Goal: Task Accomplishment & Management: Manage account settings

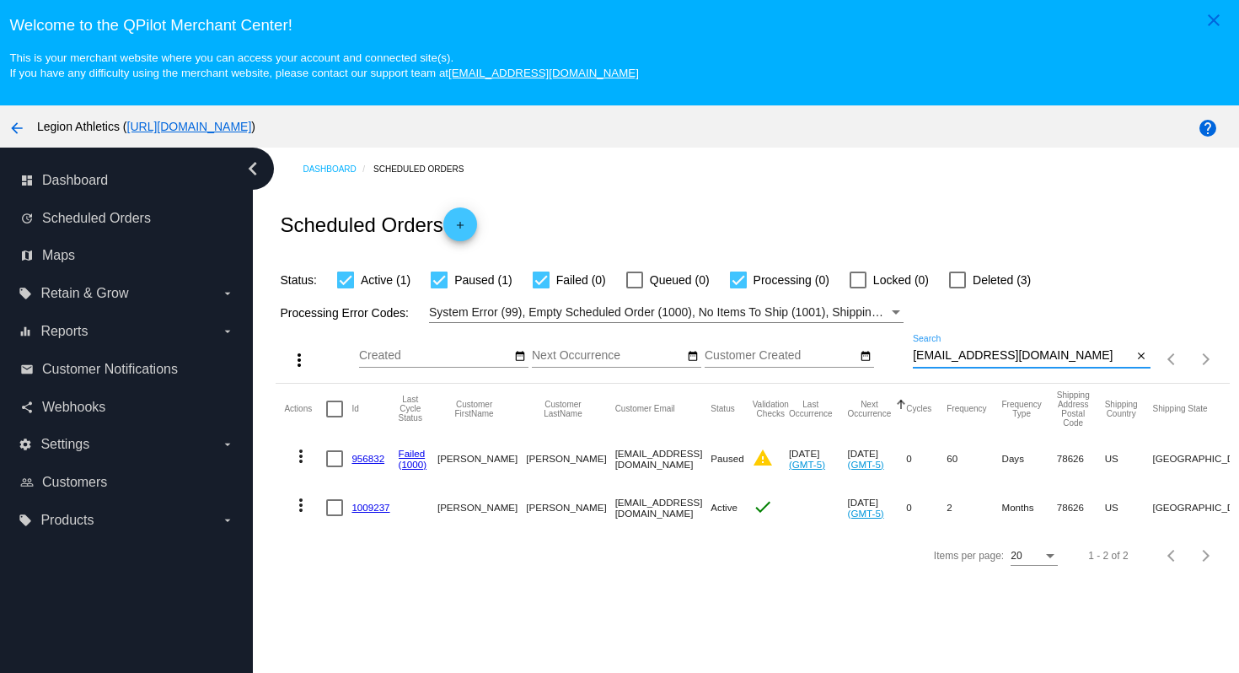
drag, startPoint x: 1047, startPoint y: 356, endPoint x: 1048, endPoint y: 339, distance: 16.9
click at [1048, 339] on div "cav11399@verizon.net Search" at bounding box center [1023, 351] width 220 height 33
paste input "larsen25@sbcglobal"
type input "[EMAIL_ADDRESS][DOMAIN_NAME]"
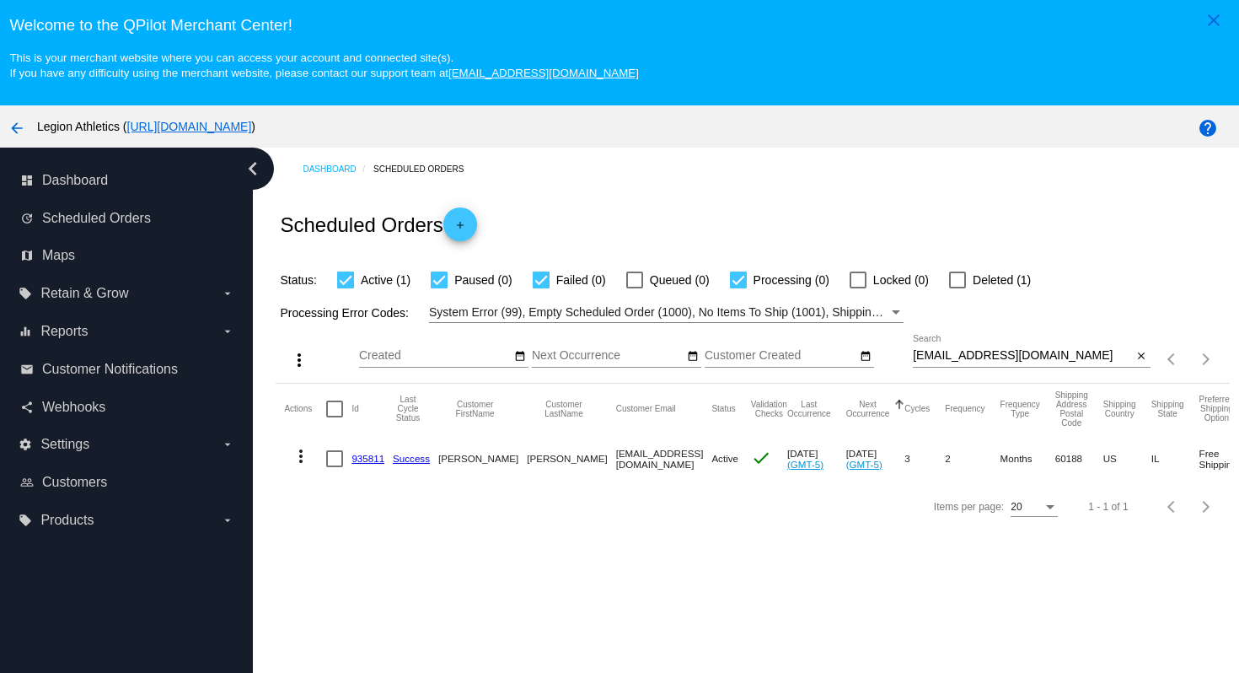
click at [367, 462] on link "935811" at bounding box center [367, 458] width 33 height 11
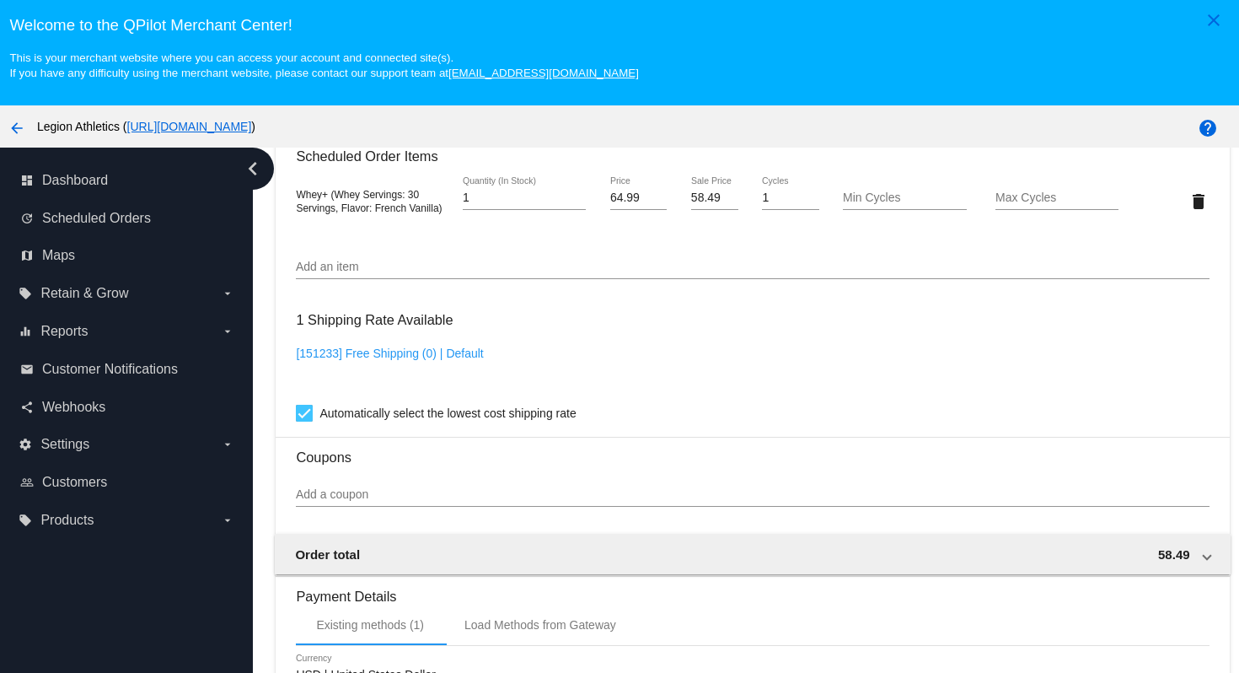
scroll to position [1234, 0]
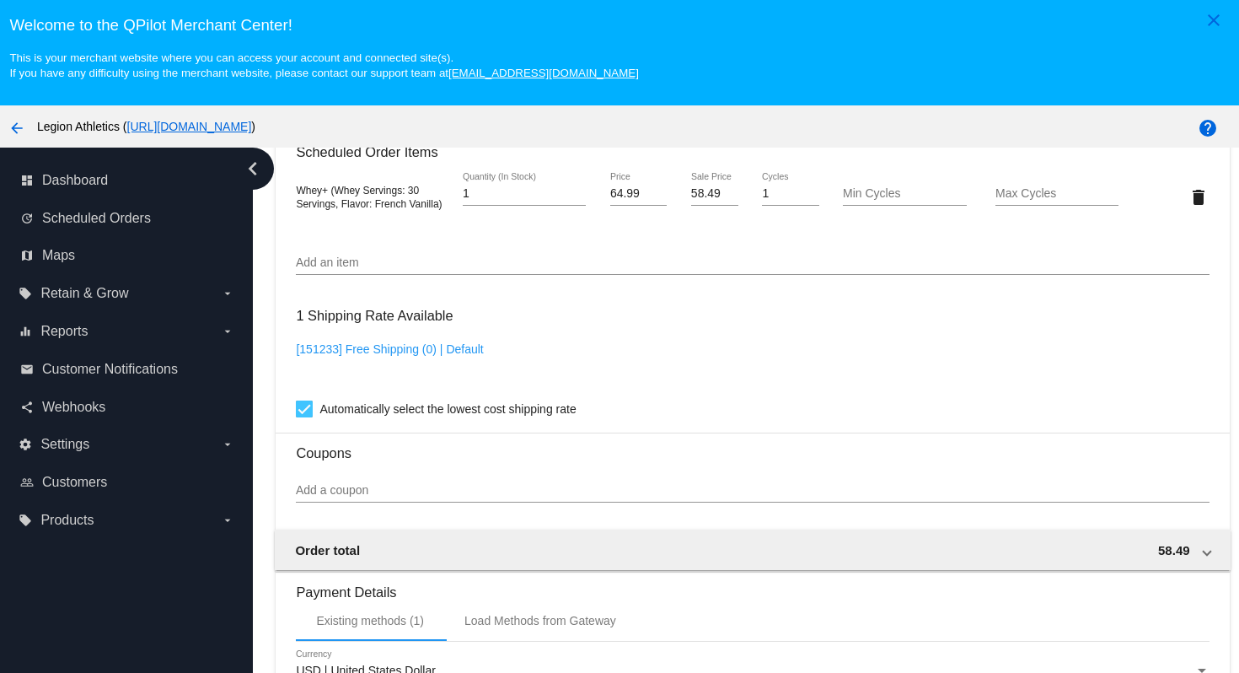
click at [410, 497] on input "Add a coupon" at bounding box center [752, 490] width 913 height 13
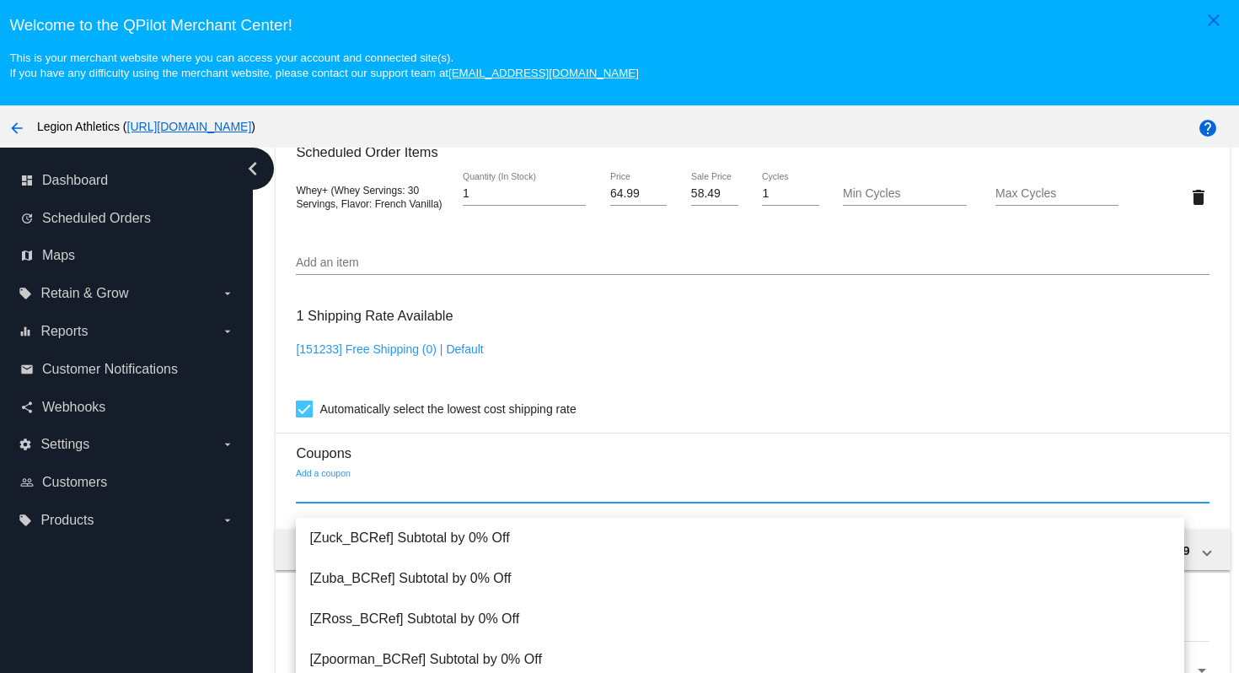
paste input "kjbrg"
drag, startPoint x: 351, startPoint y: 505, endPoint x: 283, endPoint y: 505, distance: 68.3
click at [283, 505] on mat-card "Customer 3531770: Chris Larsen clarsen25@sbcglobal.net Customer Shipping Enter …" at bounding box center [752, 158] width 953 height 1686
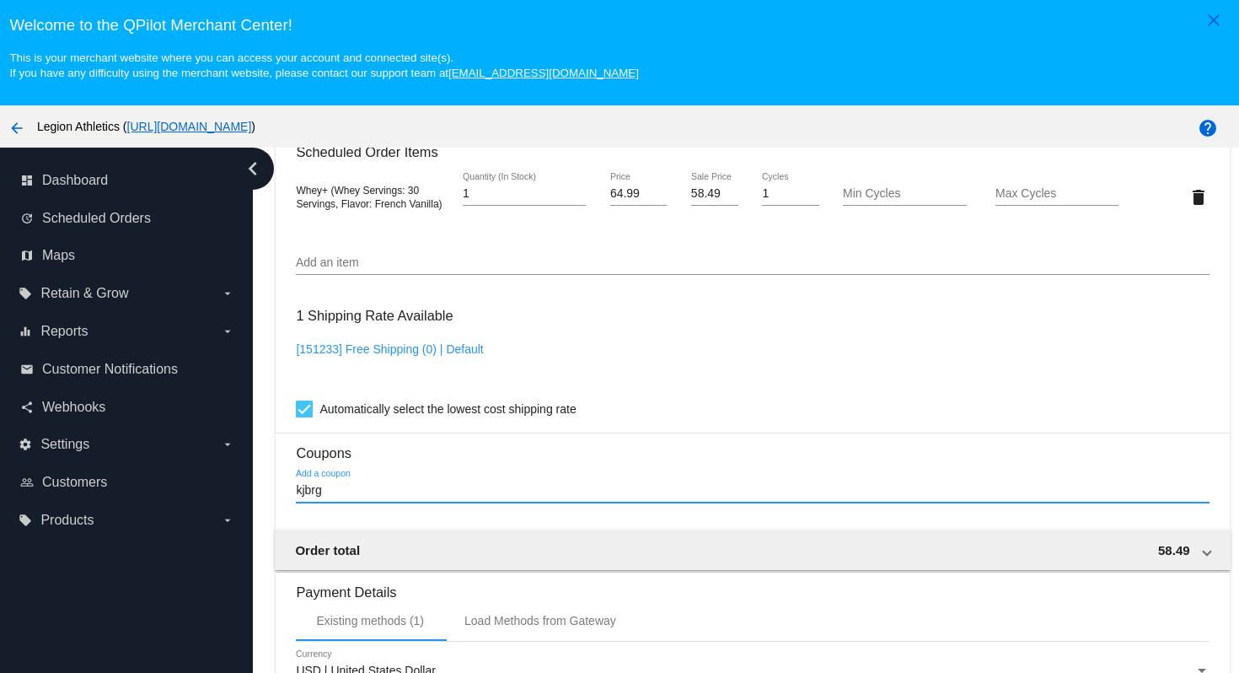
paste input "oknrp"
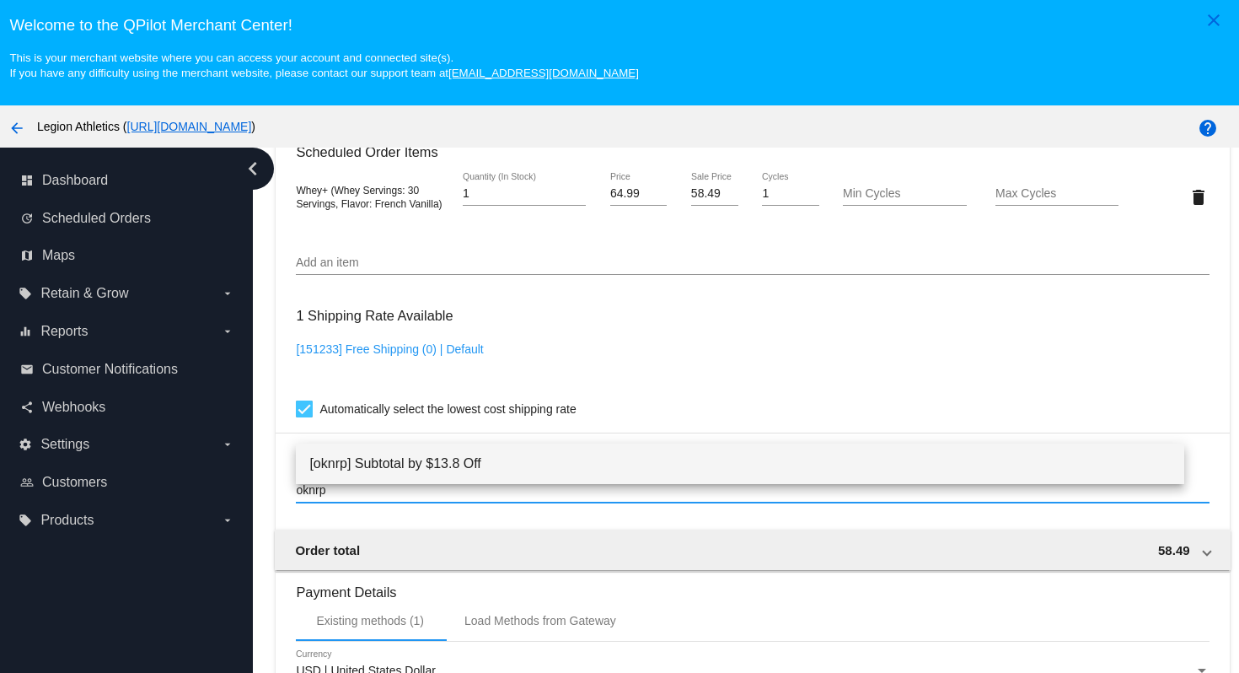
type input "oknrp"
click at [430, 466] on span "[oknrp] Subtotal by $13.8 Off" at bounding box center [739, 463] width 860 height 40
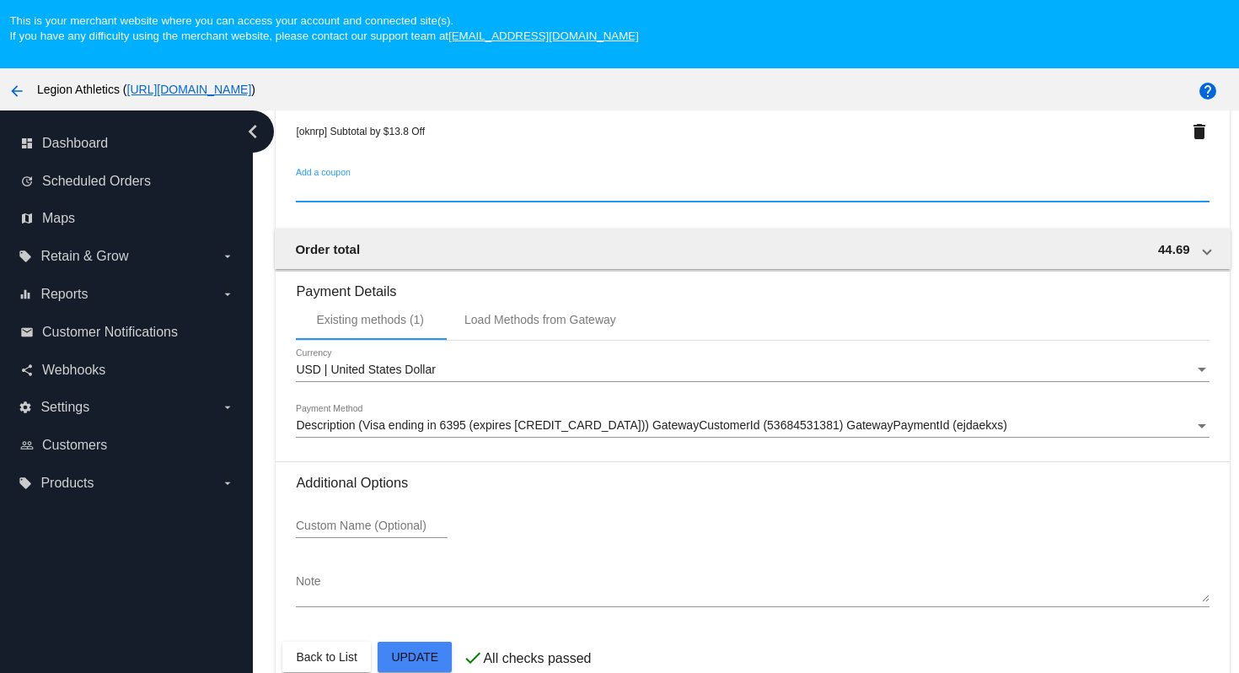
scroll to position [108, 0]
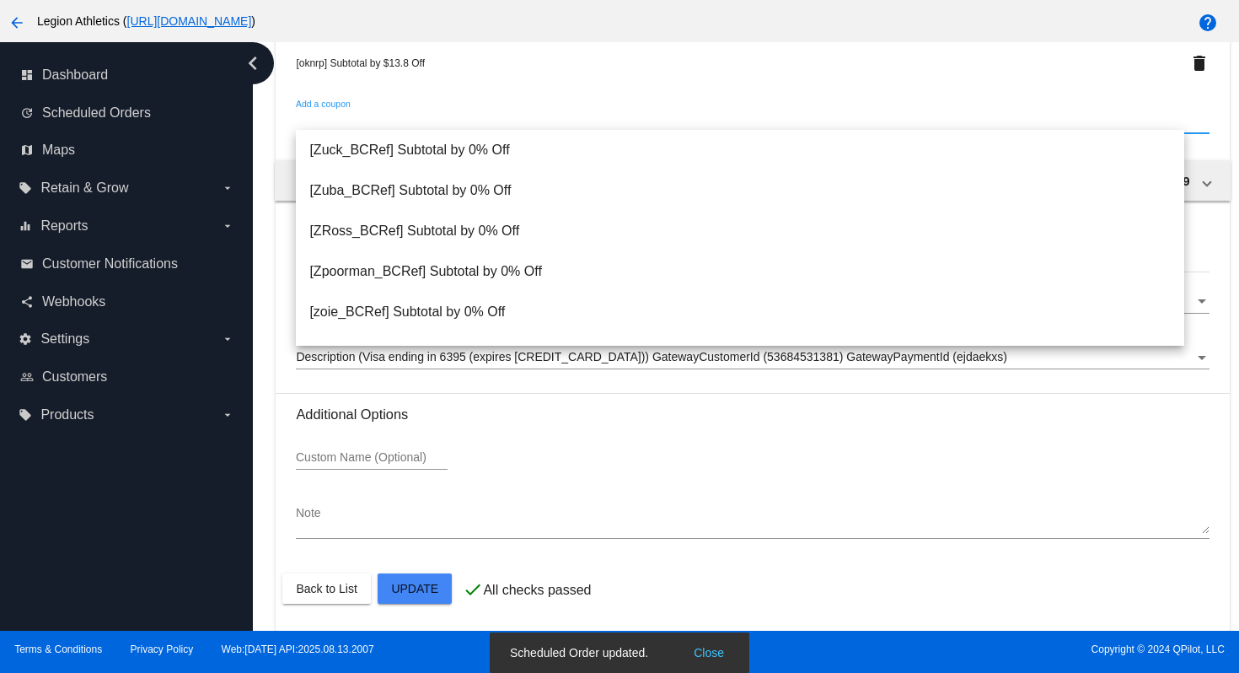
drag, startPoint x: 975, startPoint y: 592, endPoint x: 963, endPoint y: 585, distance: 14.0
click at [975, 592] on mat-card-actions "Back to List Update" at bounding box center [752, 588] width 940 height 44
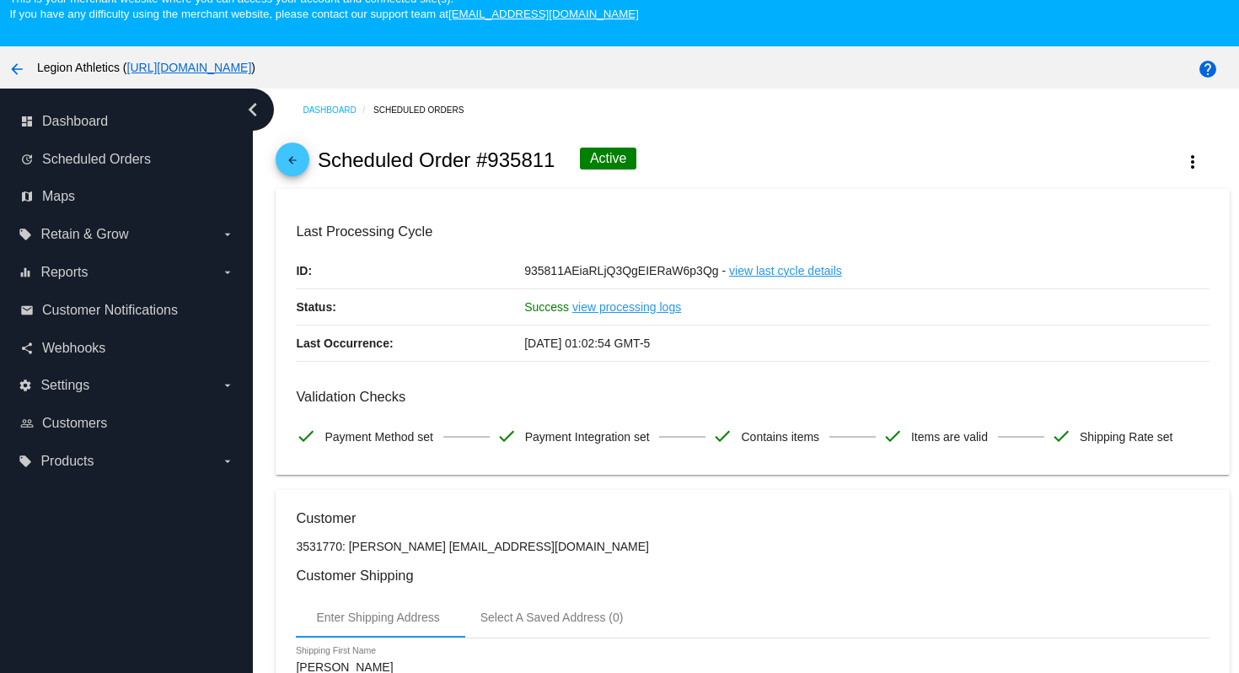
scroll to position [0, 0]
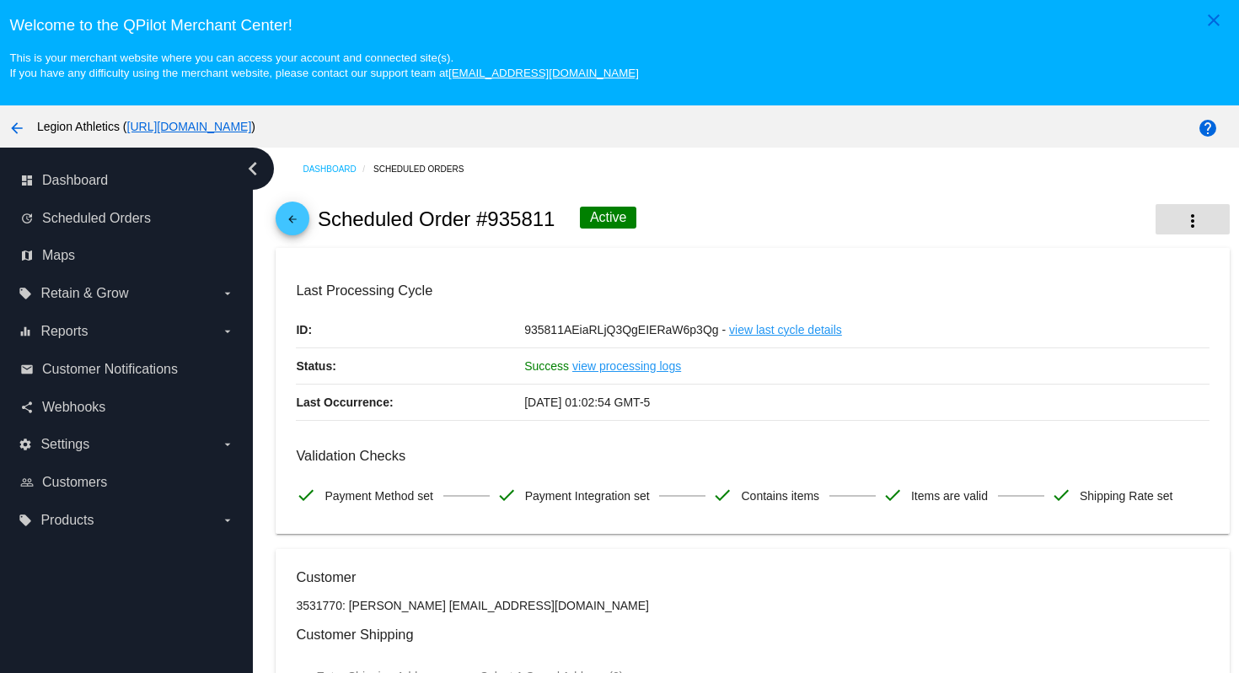
click at [1182, 231] on mat-icon "more_vert" at bounding box center [1192, 221] width 20 height 20
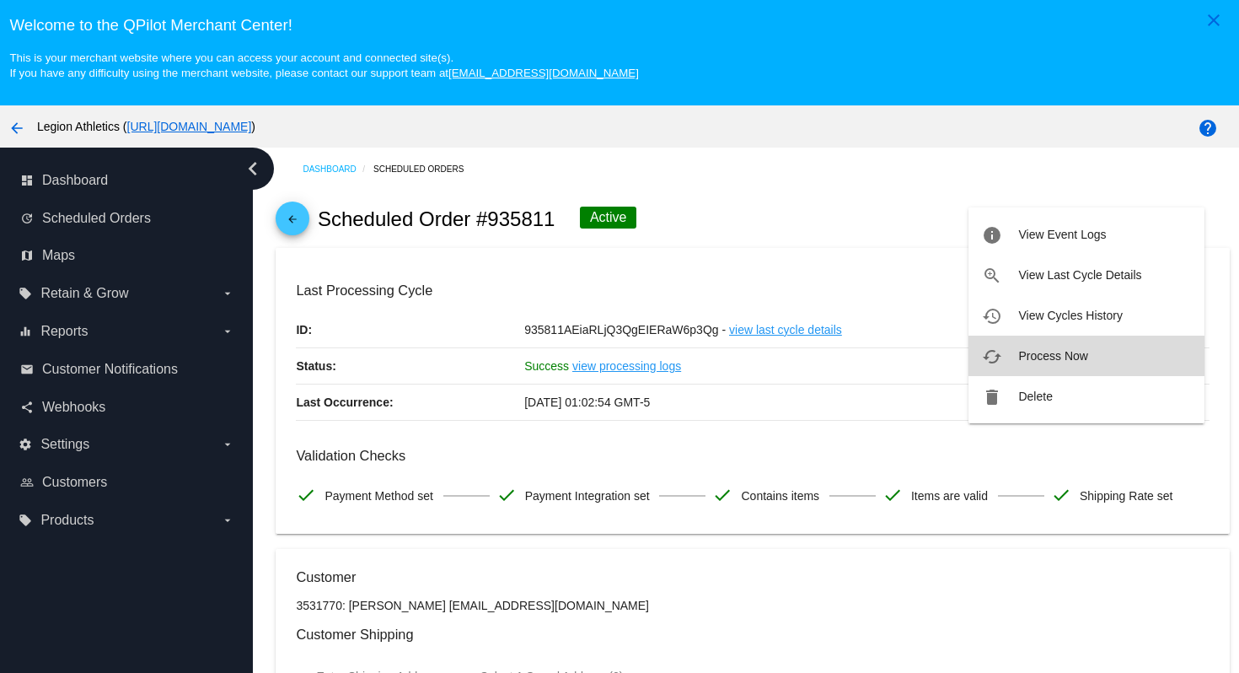
click at [1045, 359] on span "Process Now" at bounding box center [1052, 355] width 69 height 13
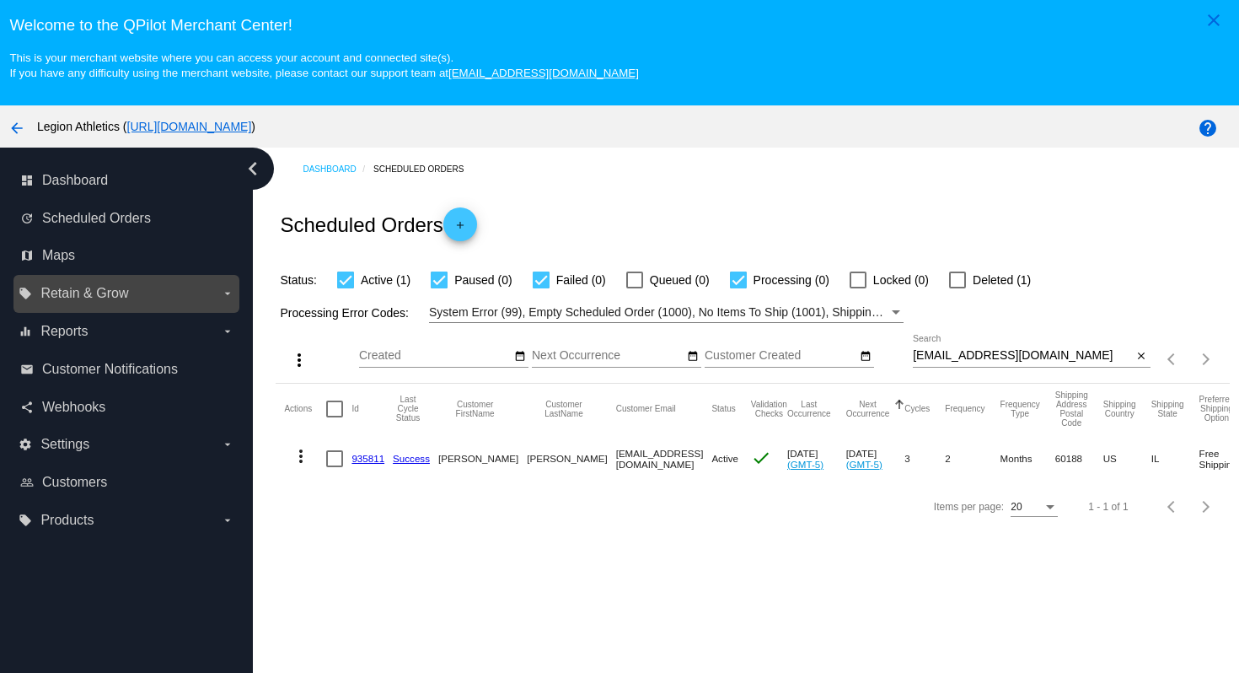
click at [154, 300] on label "local_offer Retain & Grow arrow_drop_down" at bounding box center [126, 293] width 215 height 27
click at [0, 0] on input "local_offer Retain & Grow arrow_drop_down" at bounding box center [0, 0] width 0 height 0
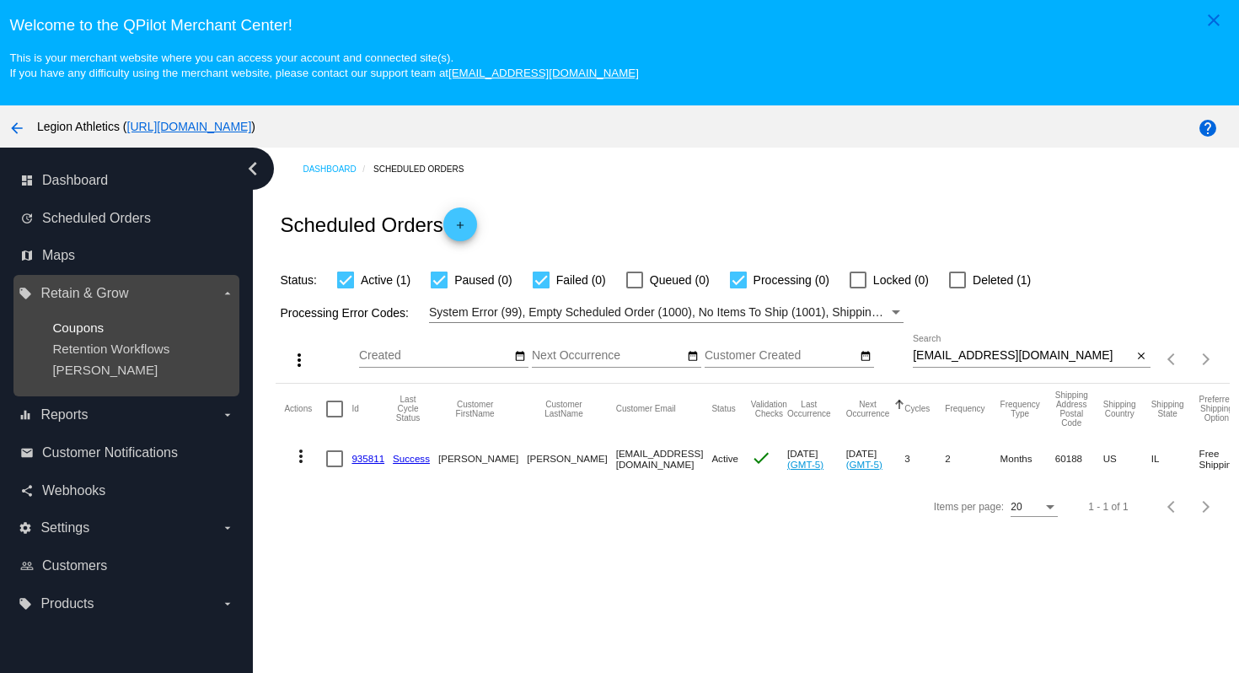
click at [92, 331] on span "Coupons" at bounding box center [77, 327] width 51 height 14
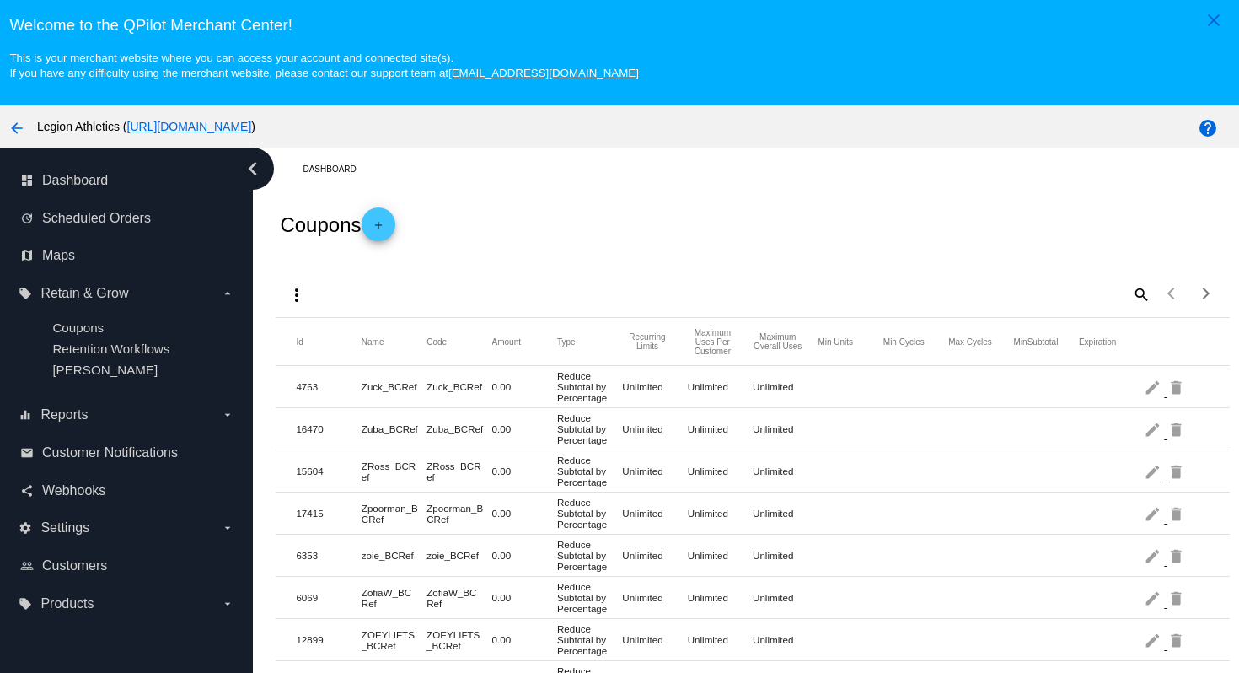
click at [384, 233] on mat-icon "add" at bounding box center [378, 229] width 20 height 20
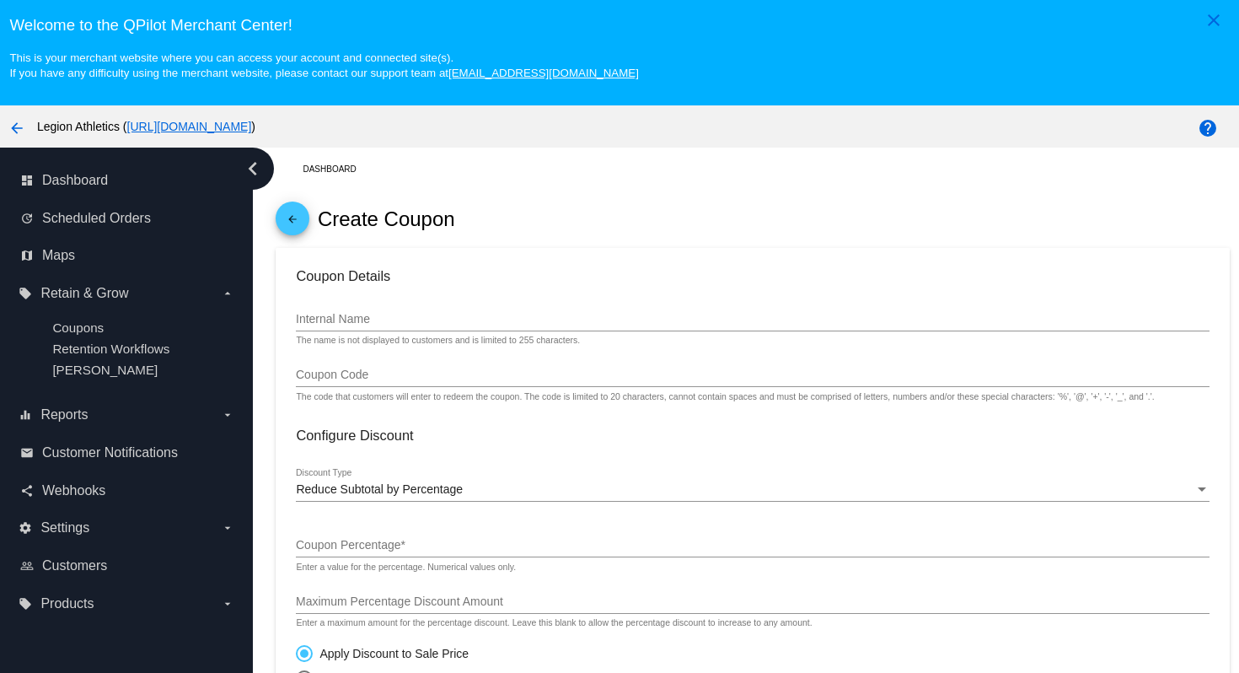
click at [469, 326] on input "Internal Name" at bounding box center [752, 319] width 913 height 13
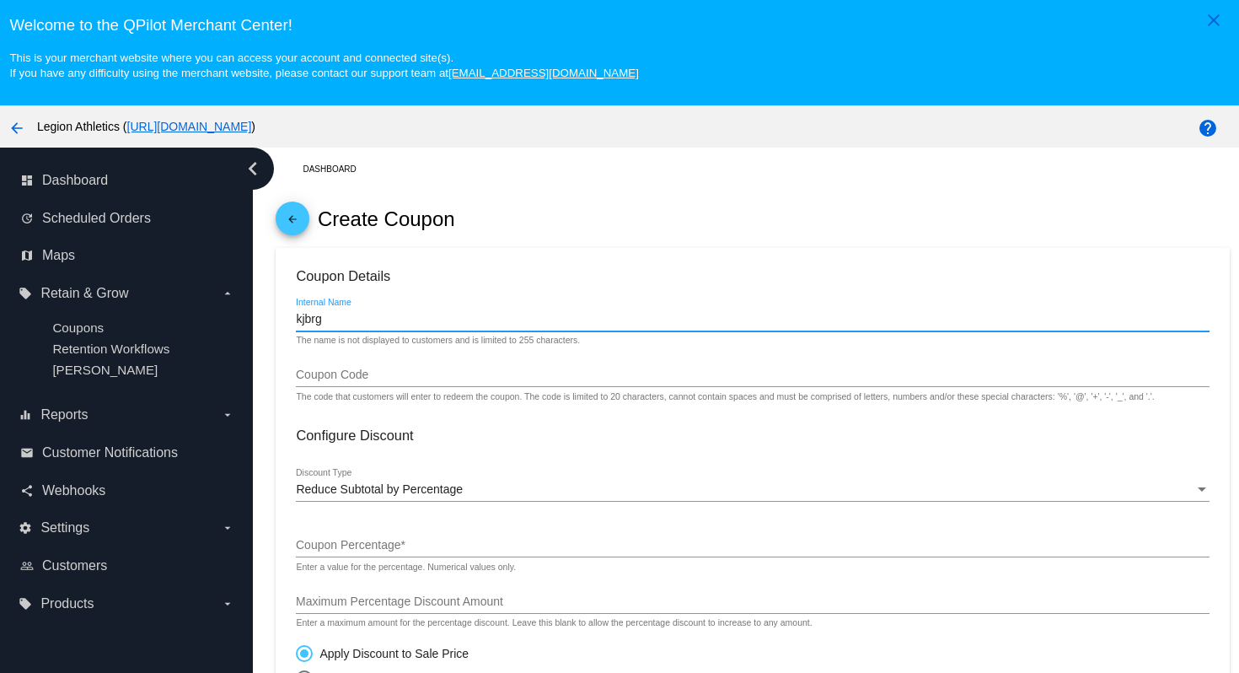
drag, startPoint x: 335, startPoint y: 329, endPoint x: 271, endPoint y: 329, distance: 63.2
click at [271, 329] on div "Dashboard arrow_back Create Coupon Coupon Details kjbrg Internal Name The name …" at bounding box center [752, 684] width 973 height 1075
type input "kjbrg"
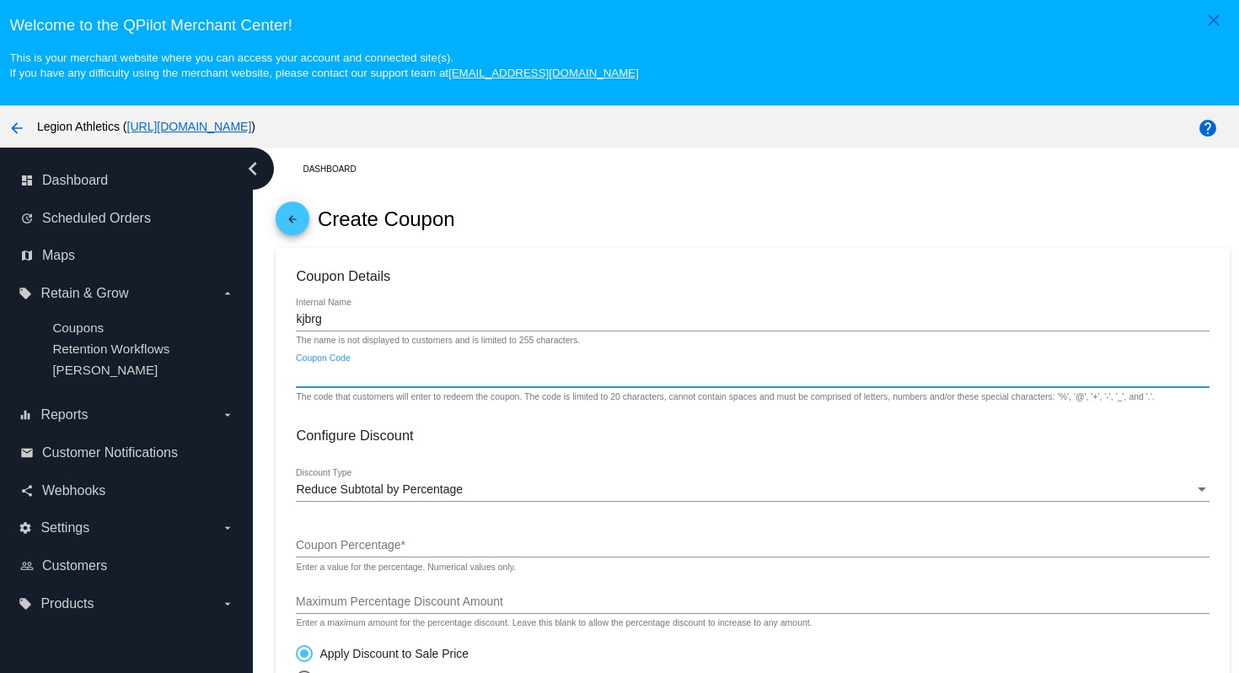
click at [381, 382] on input "Coupon Code" at bounding box center [752, 374] width 913 height 13
paste input "kjbrg"
type input "kjbrg"
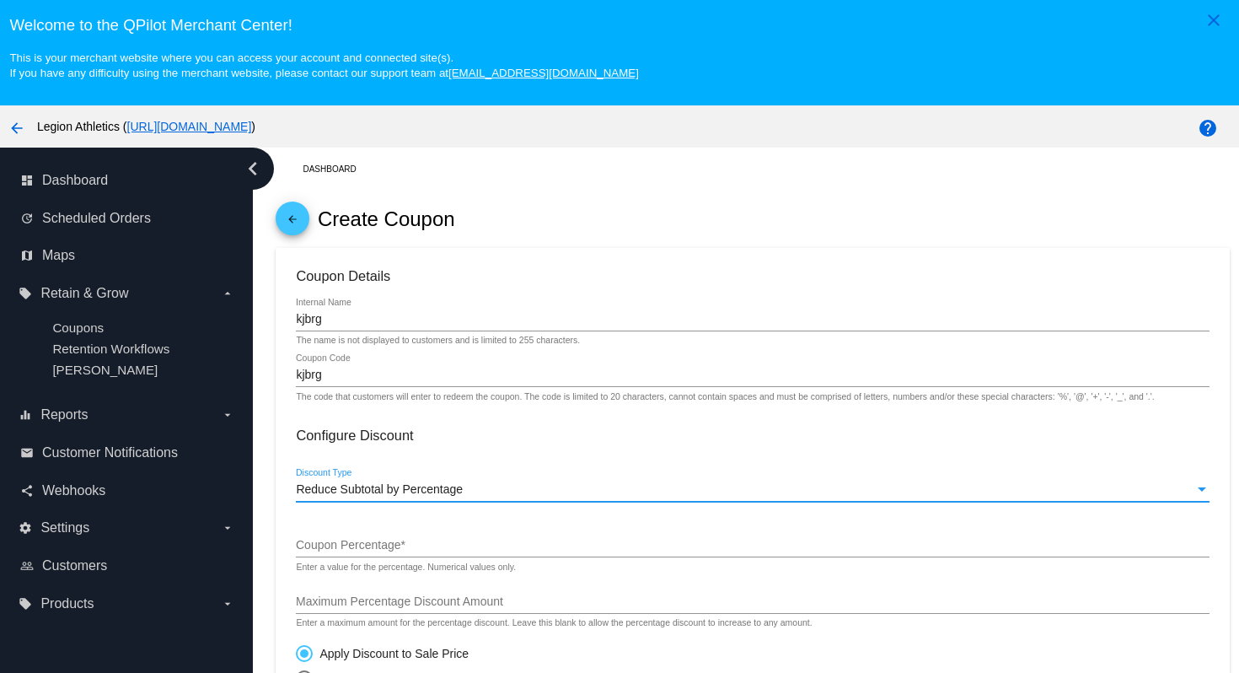
click at [379, 490] on span "Reduce Subtotal by Percentage" at bounding box center [379, 488] width 167 height 13
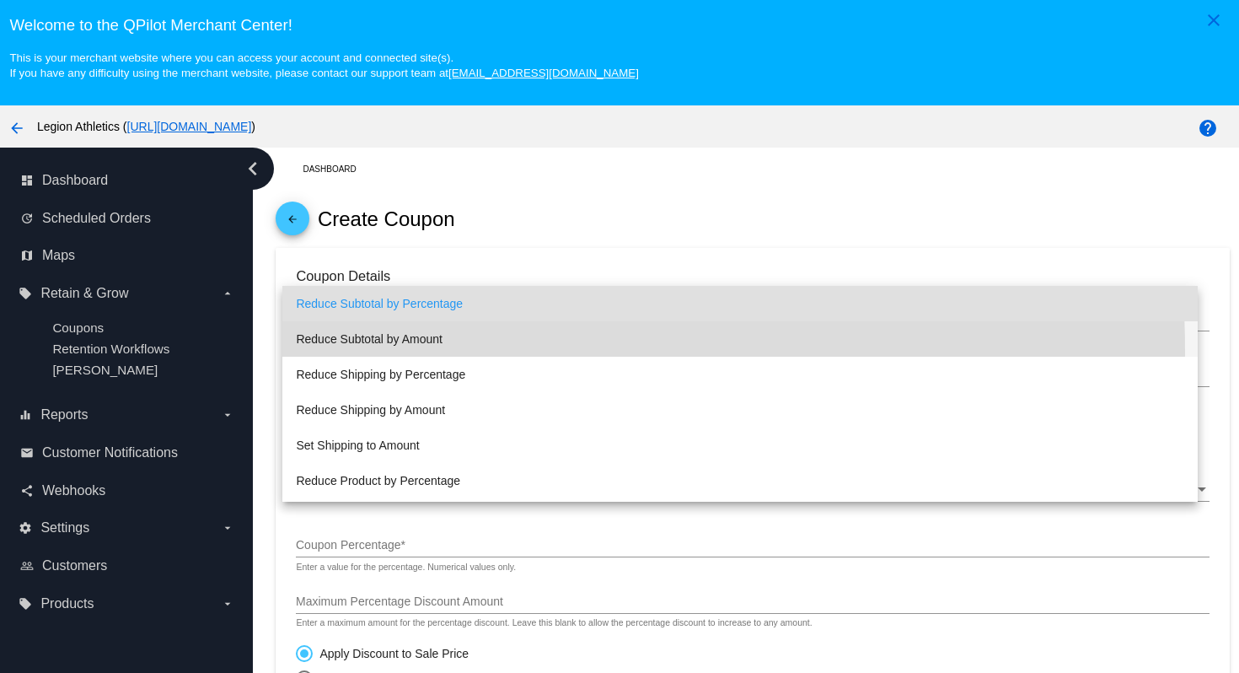
click at [387, 351] on span "Reduce Subtotal by Amount" at bounding box center [739, 338] width 887 height 35
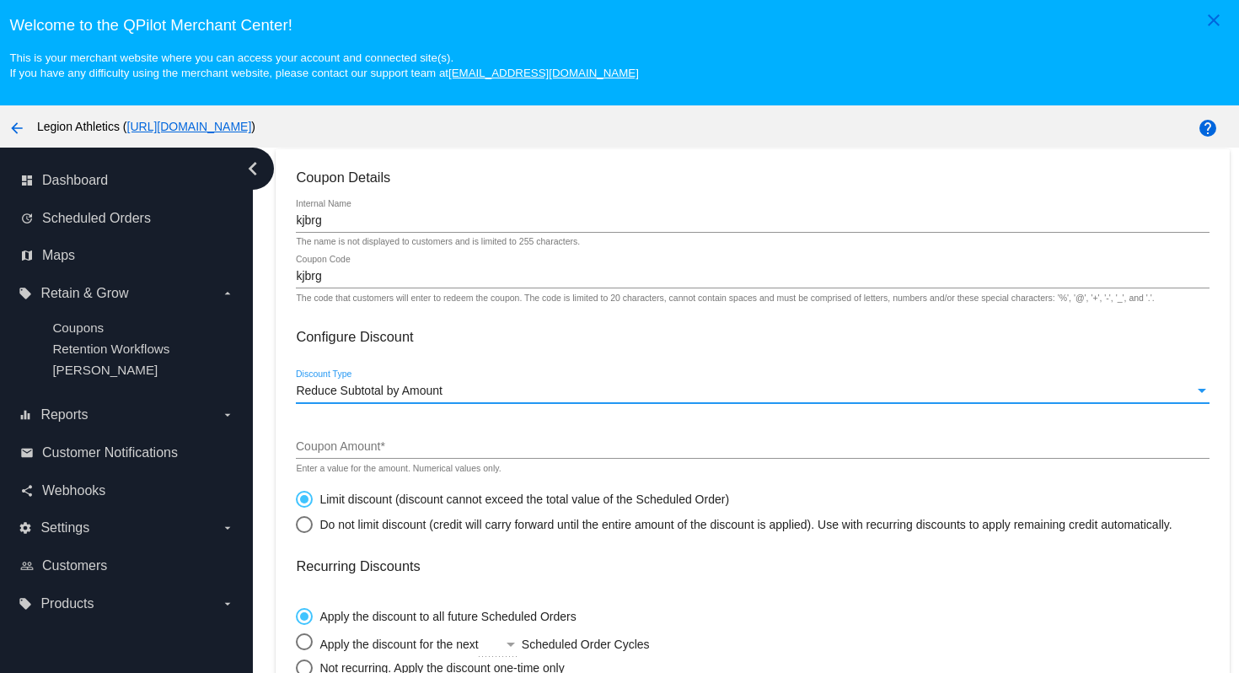
scroll to position [105, 0]
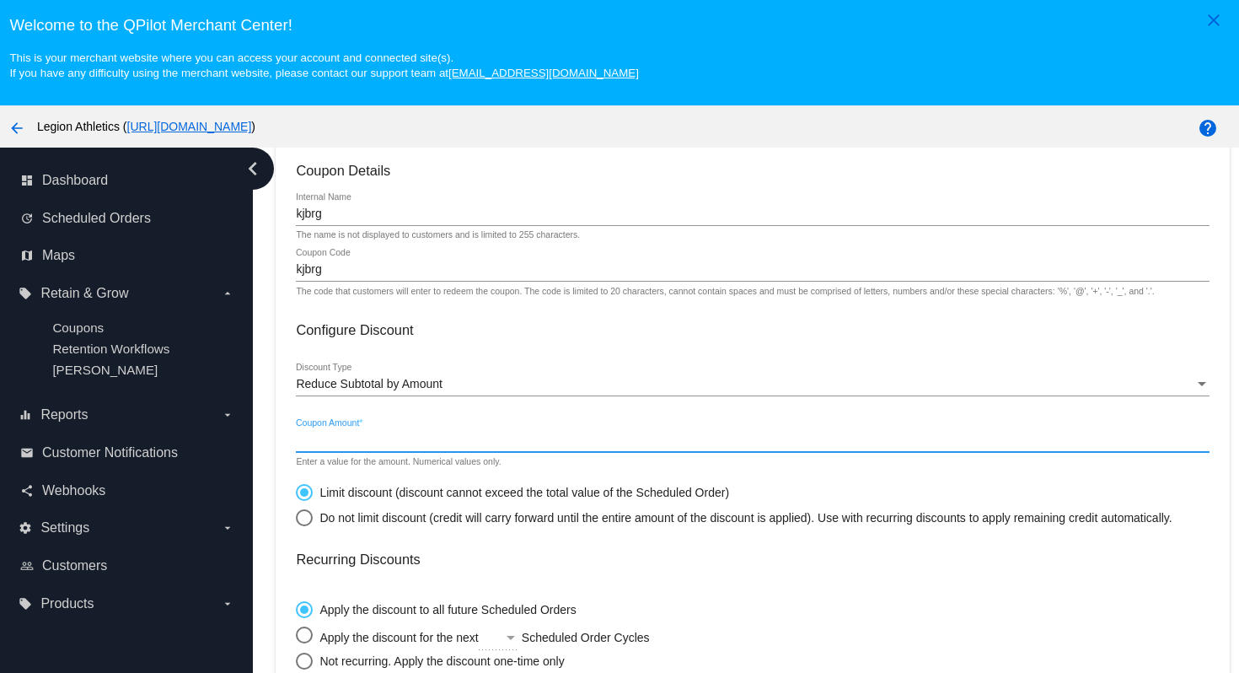
click at [399, 446] on input "Coupon Amount *" at bounding box center [752, 439] width 913 height 13
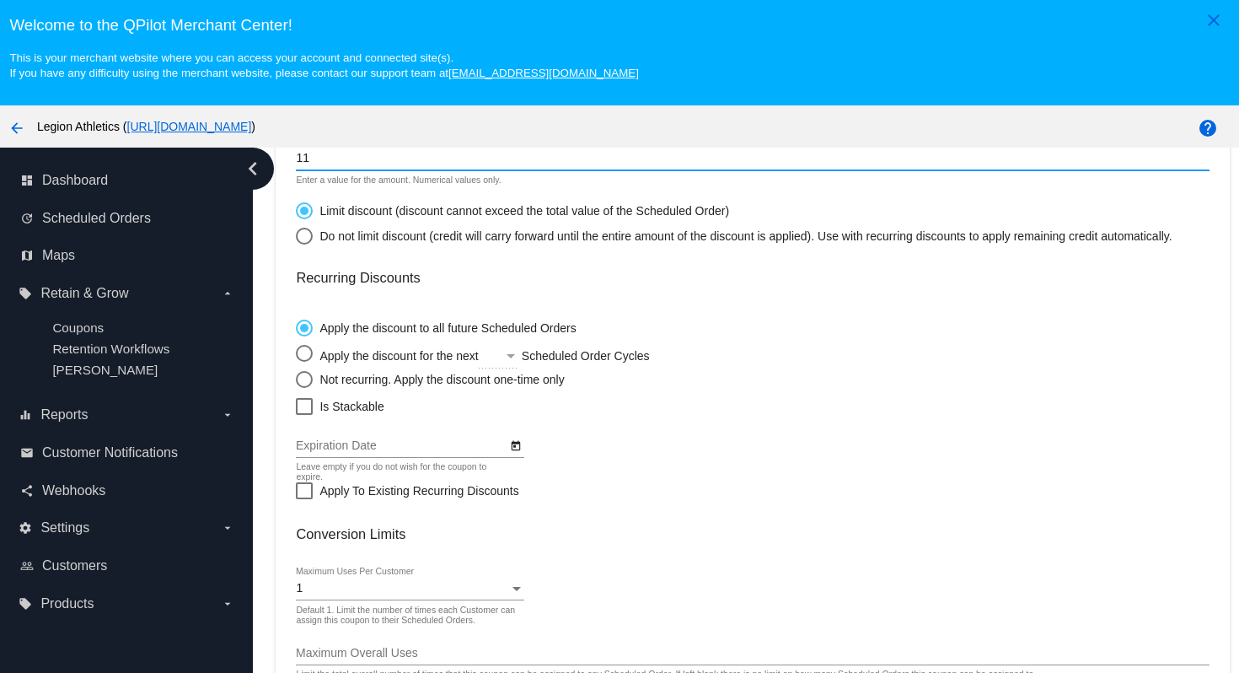
scroll to position [391, 0]
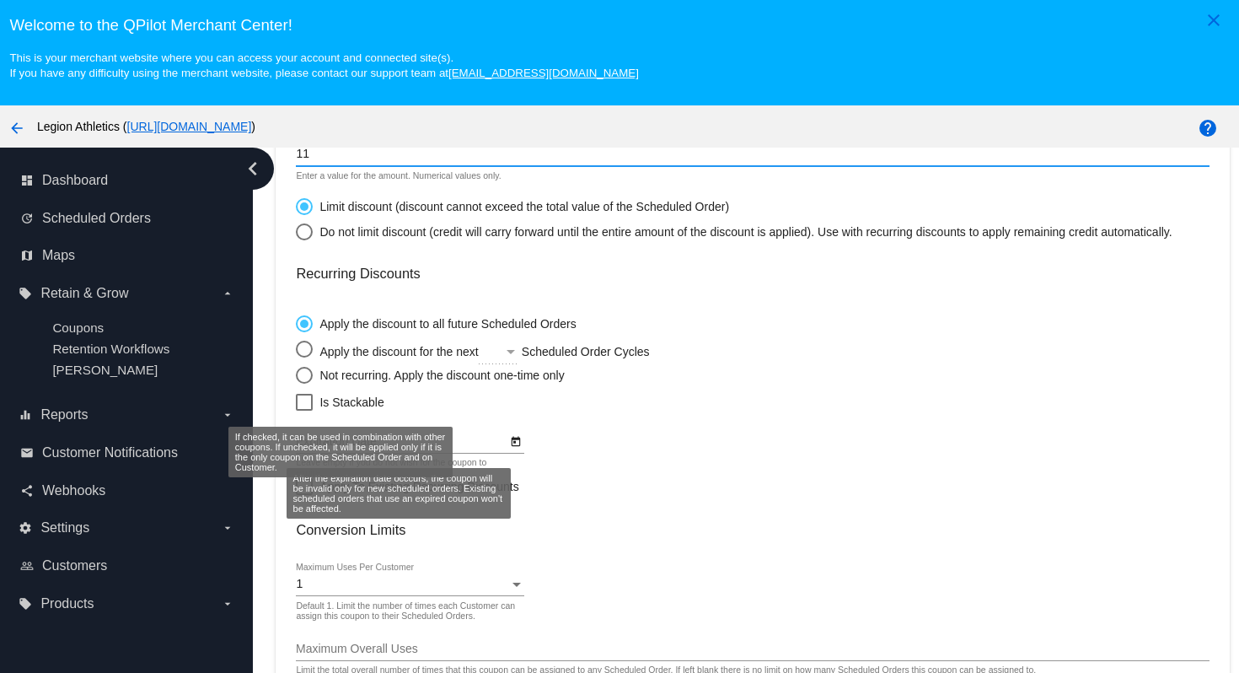
type input "11"
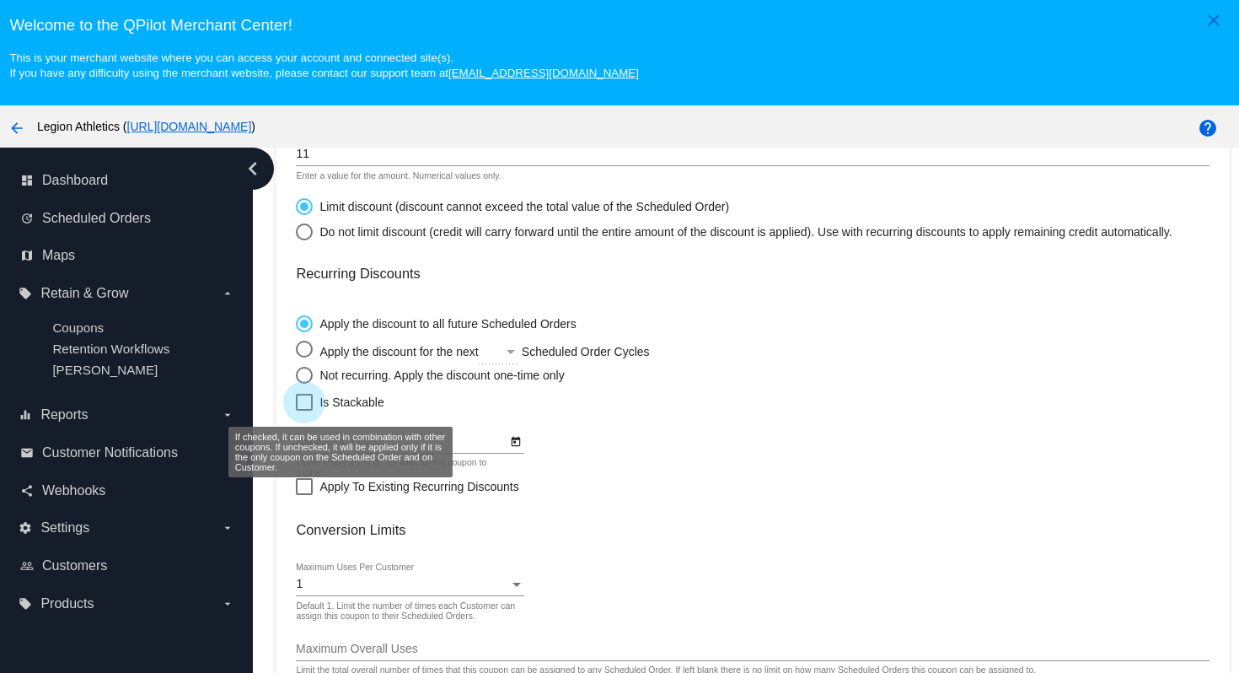
click at [308, 410] on div at bounding box center [304, 402] width 17 height 17
click at [304, 410] on input "Is Stackable" at bounding box center [303, 410] width 1 height 1
checkbox input "true"
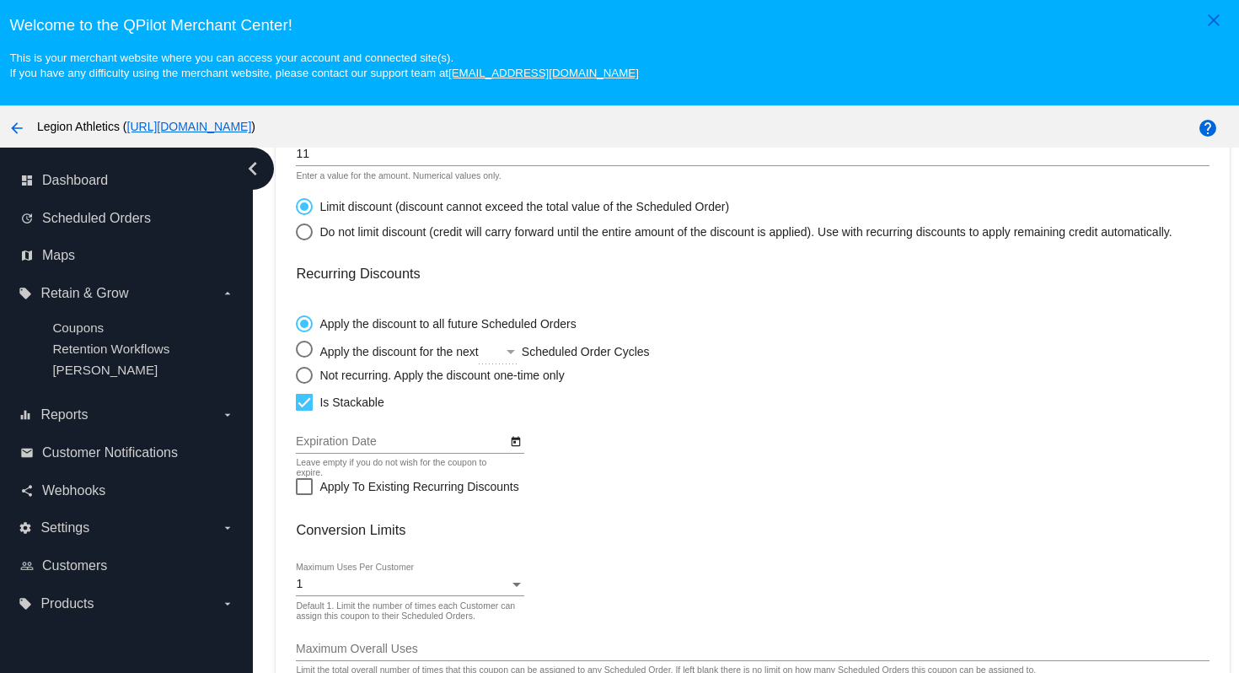
click at [307, 383] on div "Select an option" at bounding box center [304, 375] width 17 height 17
click at [296, 375] on input "Not recurring. Apply the discount one-time only" at bounding box center [295, 374] width 1 height 1
radio input "true"
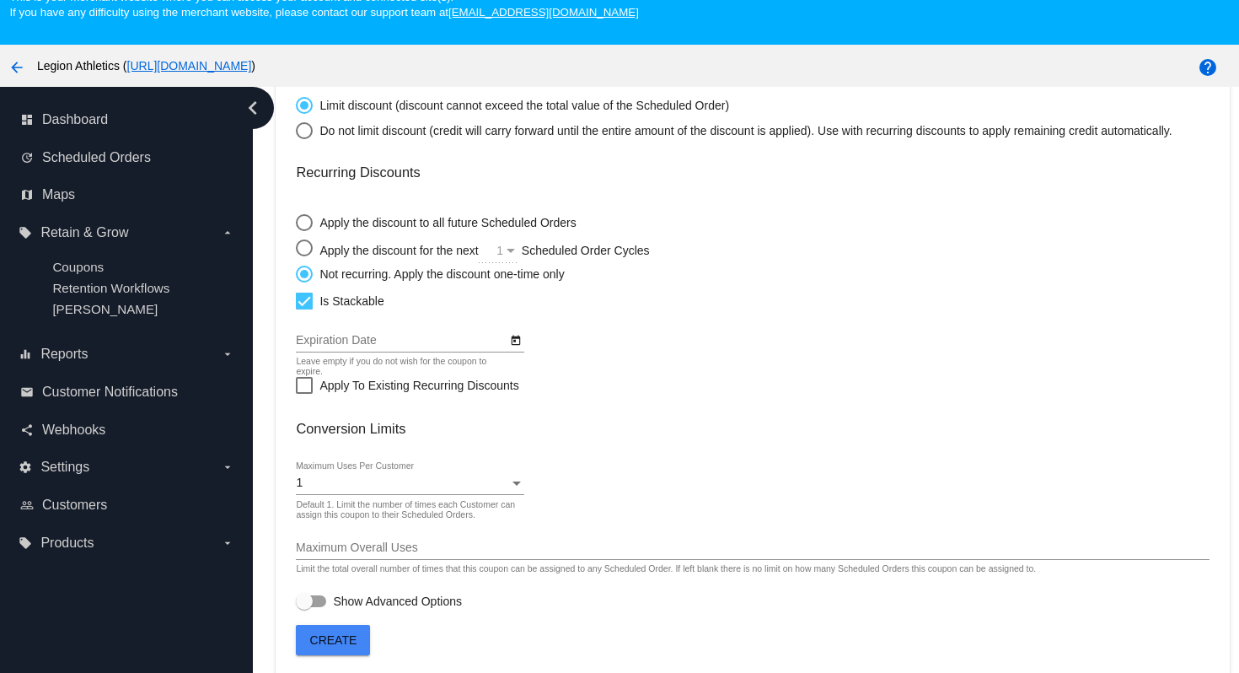
scroll to position [108, 0]
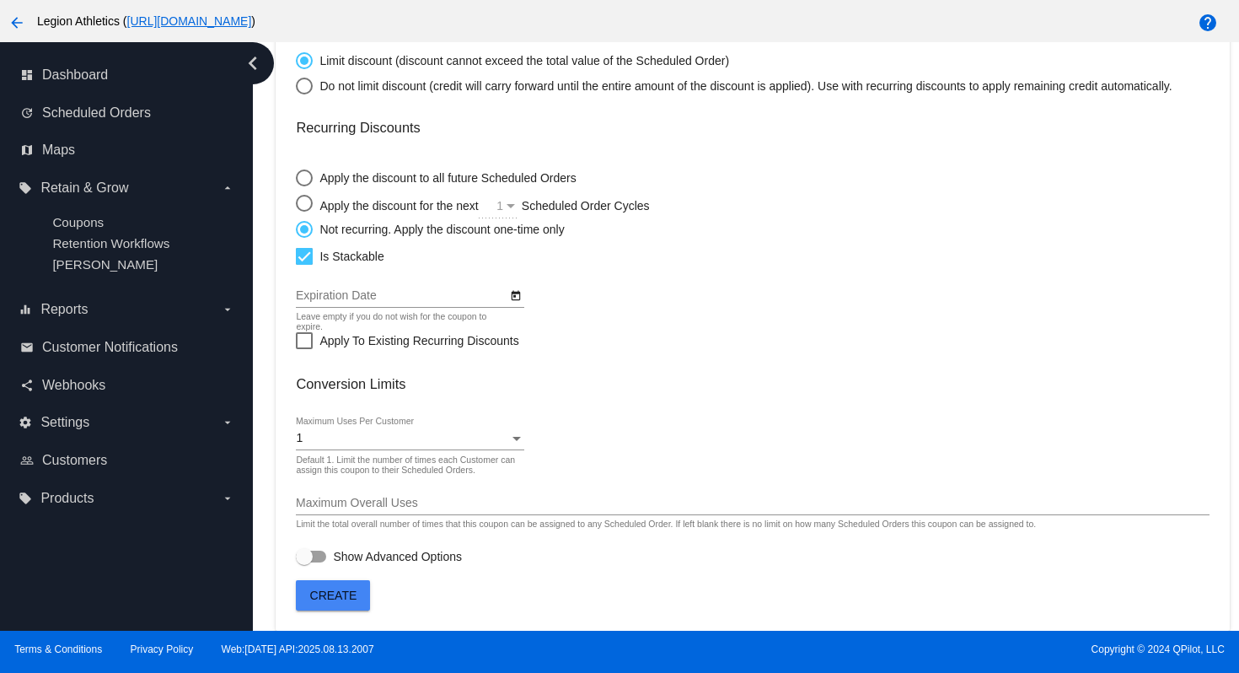
click at [335, 595] on span "Create" at bounding box center [333, 594] width 47 height 13
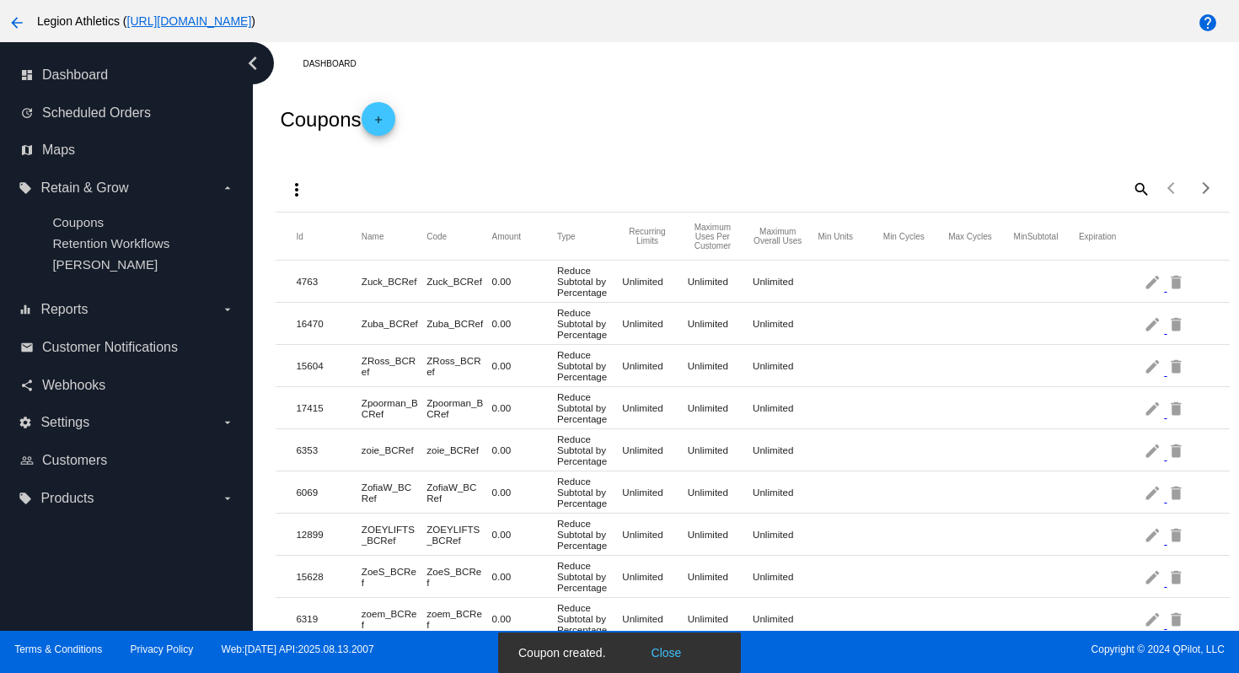
click at [378, 115] on mat-icon "add" at bounding box center [378, 124] width 20 height 20
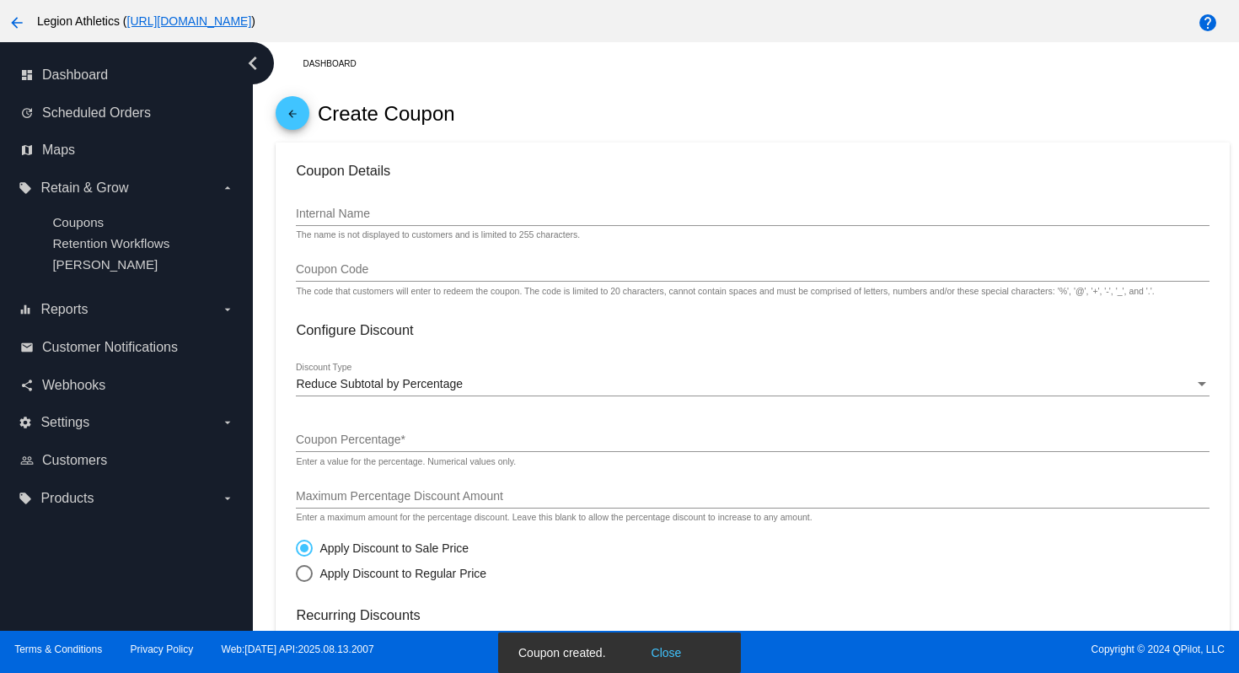
click at [421, 210] on input "Internal Name" at bounding box center [752, 213] width 913 height 13
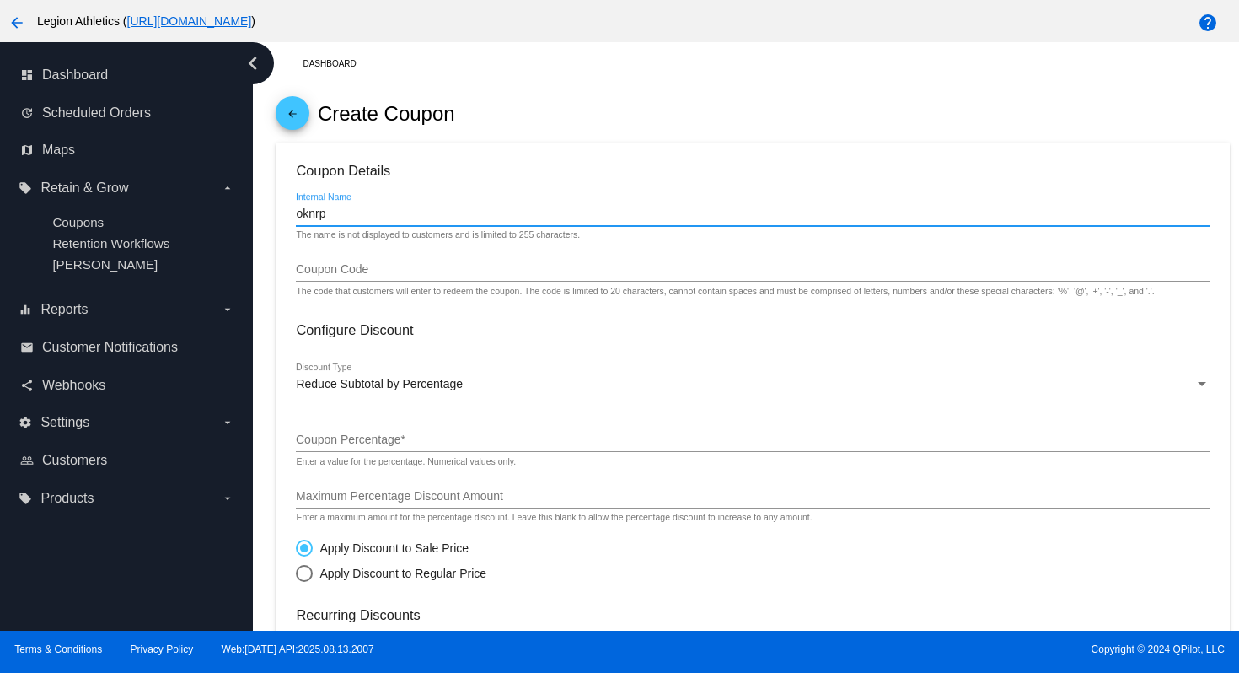
drag, startPoint x: 342, startPoint y: 216, endPoint x: 281, endPoint y: 216, distance: 60.7
click at [281, 216] on mat-card "Coupon Details oknrp Internal Name The name is not displayed to customers and i…" at bounding box center [752, 630] width 953 height 976
type input "oknrp"
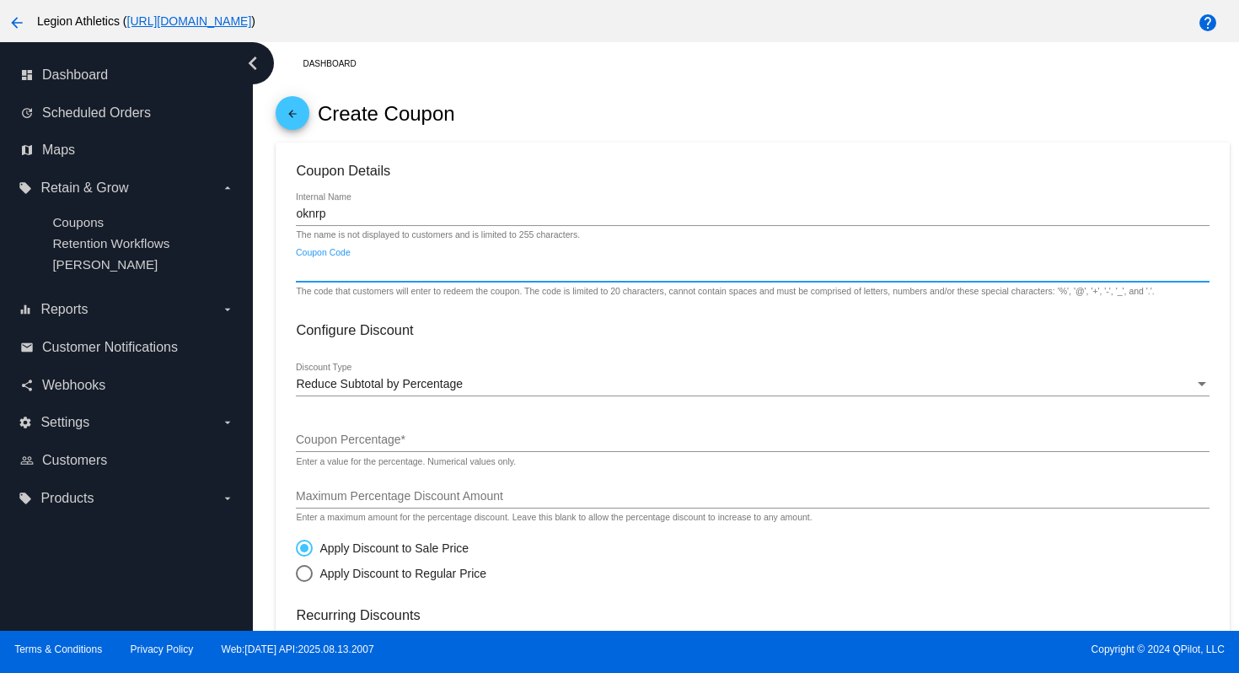
click at [354, 271] on input "Coupon Code" at bounding box center [752, 269] width 913 height 13
paste input "oknrp"
type input "oknrp"
click at [354, 385] on span "Reduce Subtotal by Percentage" at bounding box center [379, 383] width 167 height 13
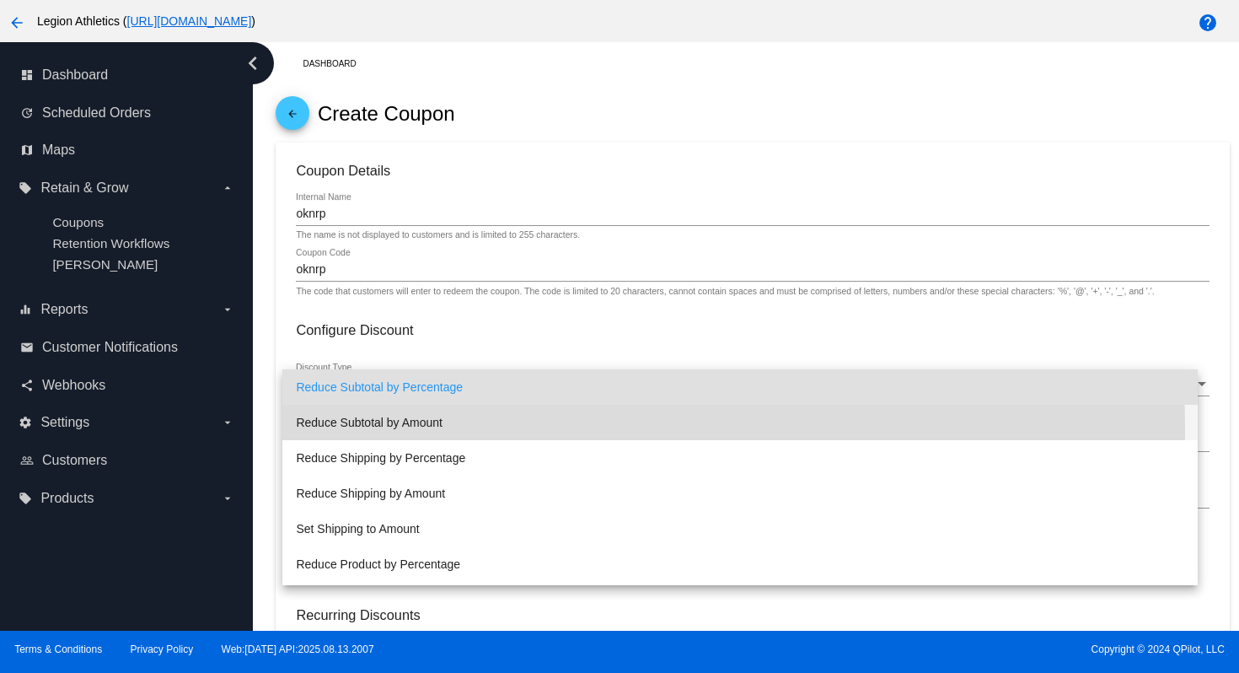
click at [415, 430] on span "Reduce Subtotal by Amount" at bounding box center [739, 422] width 887 height 35
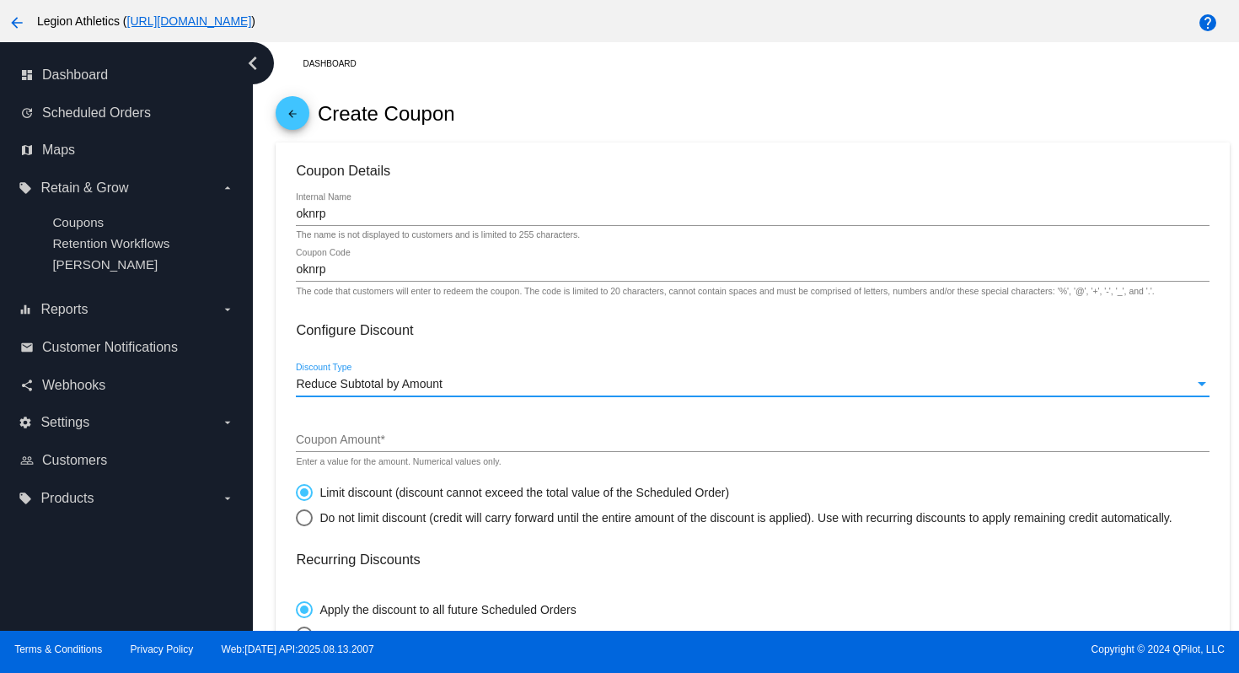
click at [416, 452] on div "Coupon Amount *" at bounding box center [752, 435] width 913 height 33
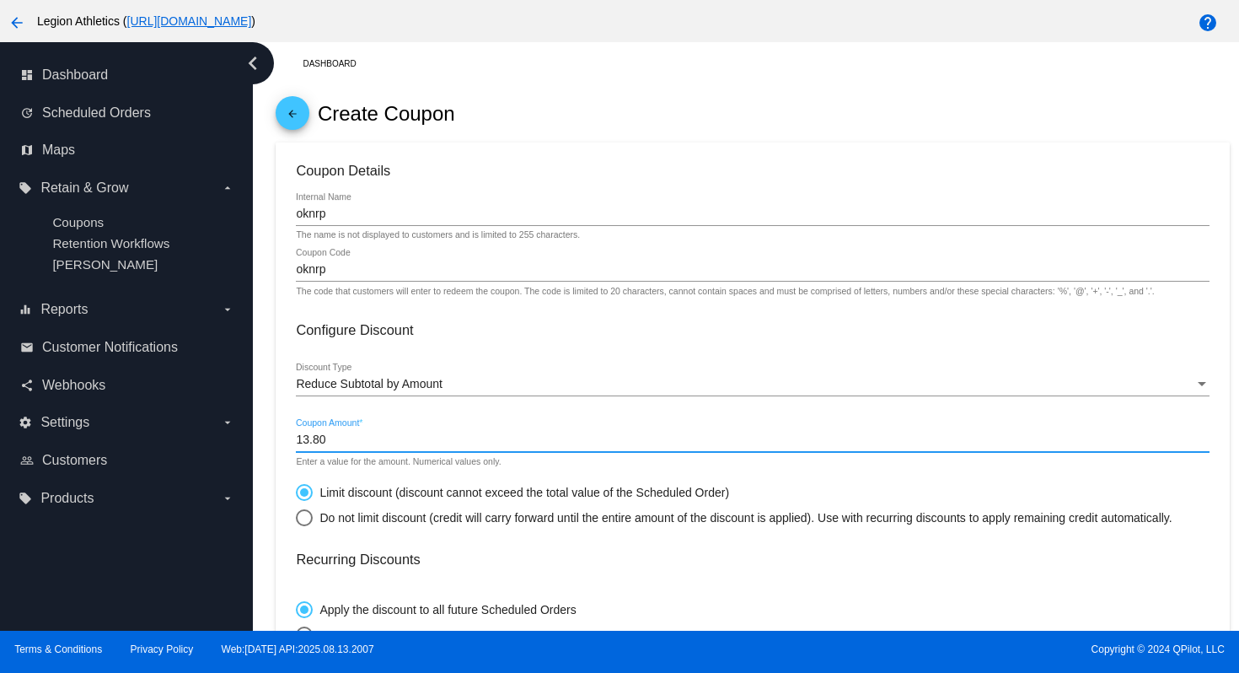
type input "13.80"
click at [507, 372] on div "Reduce Subtotal by Amount Discount Type" at bounding box center [752, 379] width 913 height 33
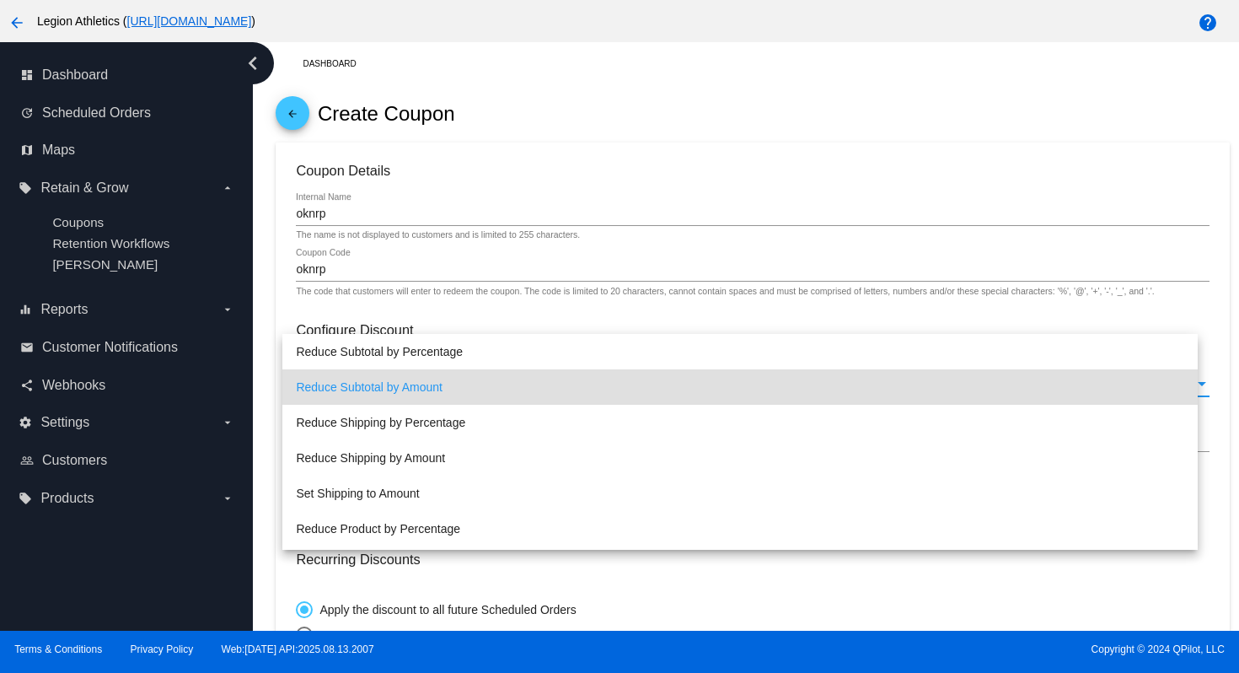
click at [615, 177] on div at bounding box center [619, 336] width 1239 height 673
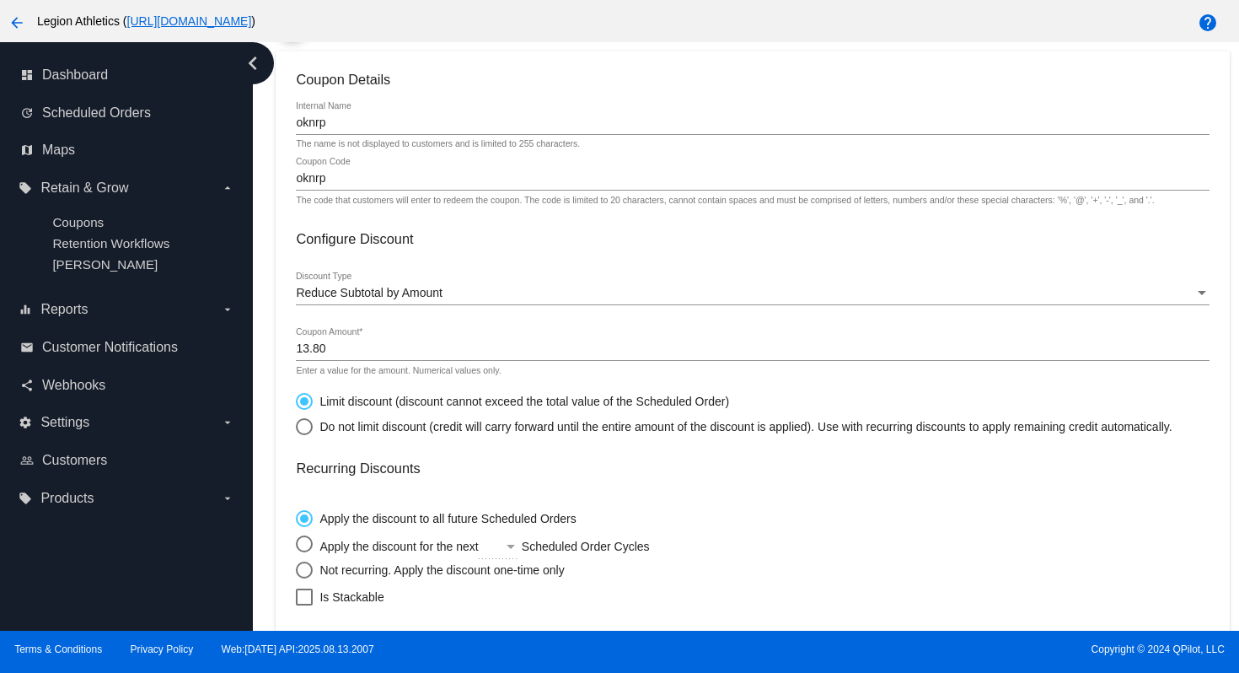
click at [309, 572] on div "Select an option" at bounding box center [304, 569] width 17 height 17
click at [296, 570] on input "Not recurring. Apply the discount one-time only" at bounding box center [295, 569] width 1 height 1
radio input "true"
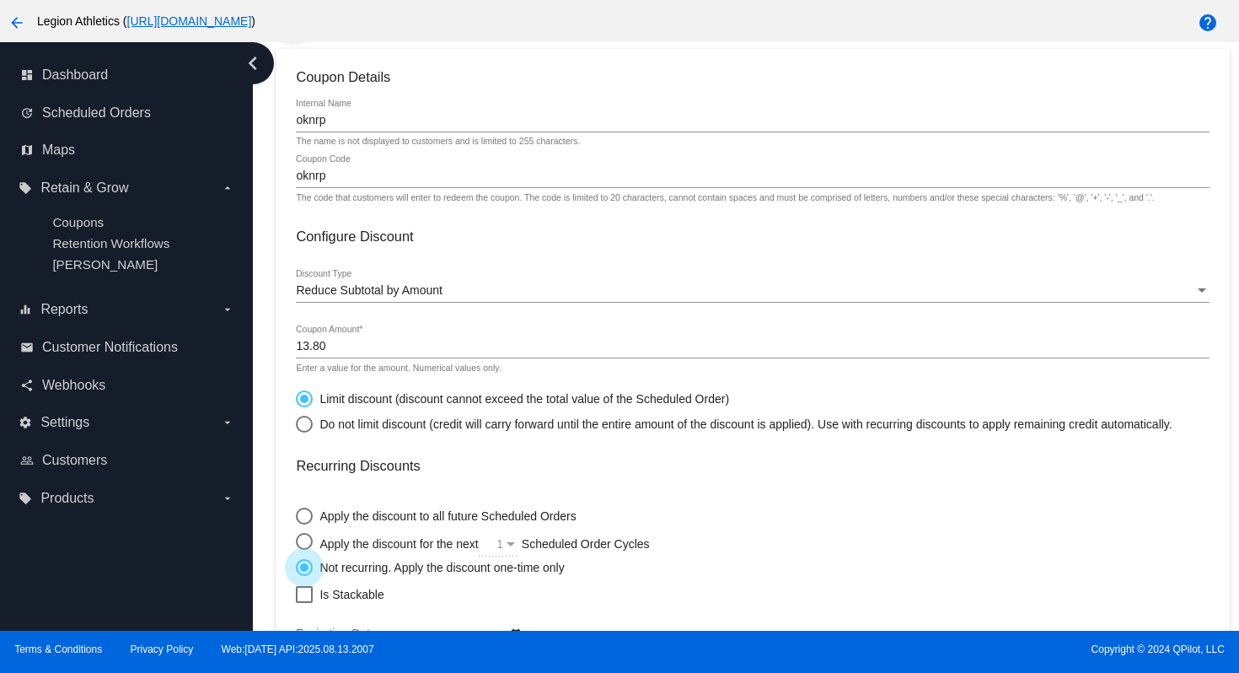
scroll to position [94, 0]
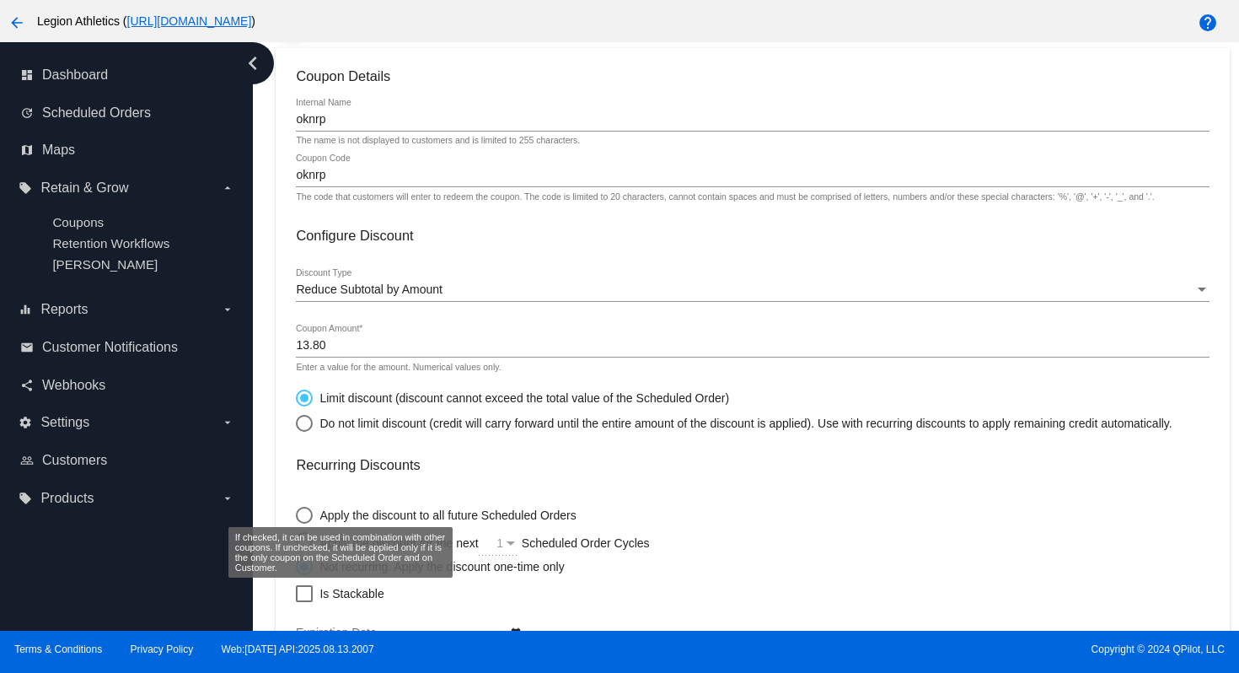
click at [316, 598] on label "Is Stackable" at bounding box center [340, 593] width 88 height 20
click at [304, 602] on input "Is Stackable" at bounding box center [303, 602] width 1 height 1
checkbox input "true"
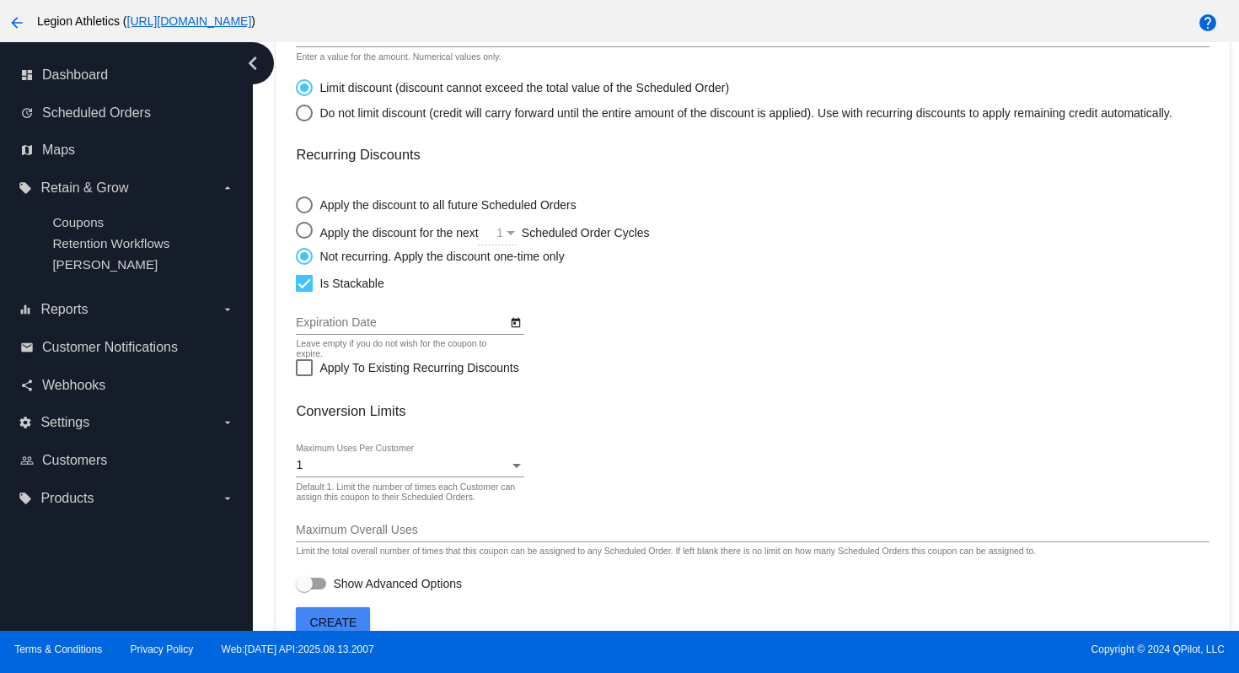
scroll to position [438, 0]
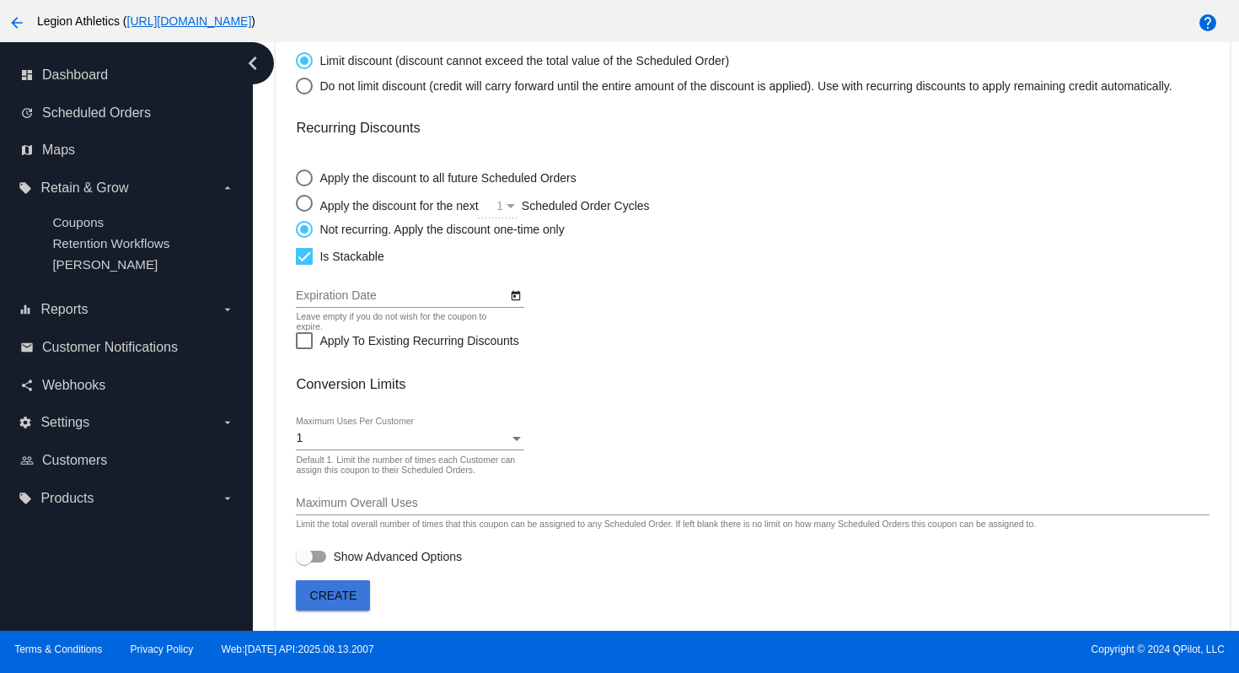
click at [359, 593] on button "Create" at bounding box center [333, 595] width 74 height 30
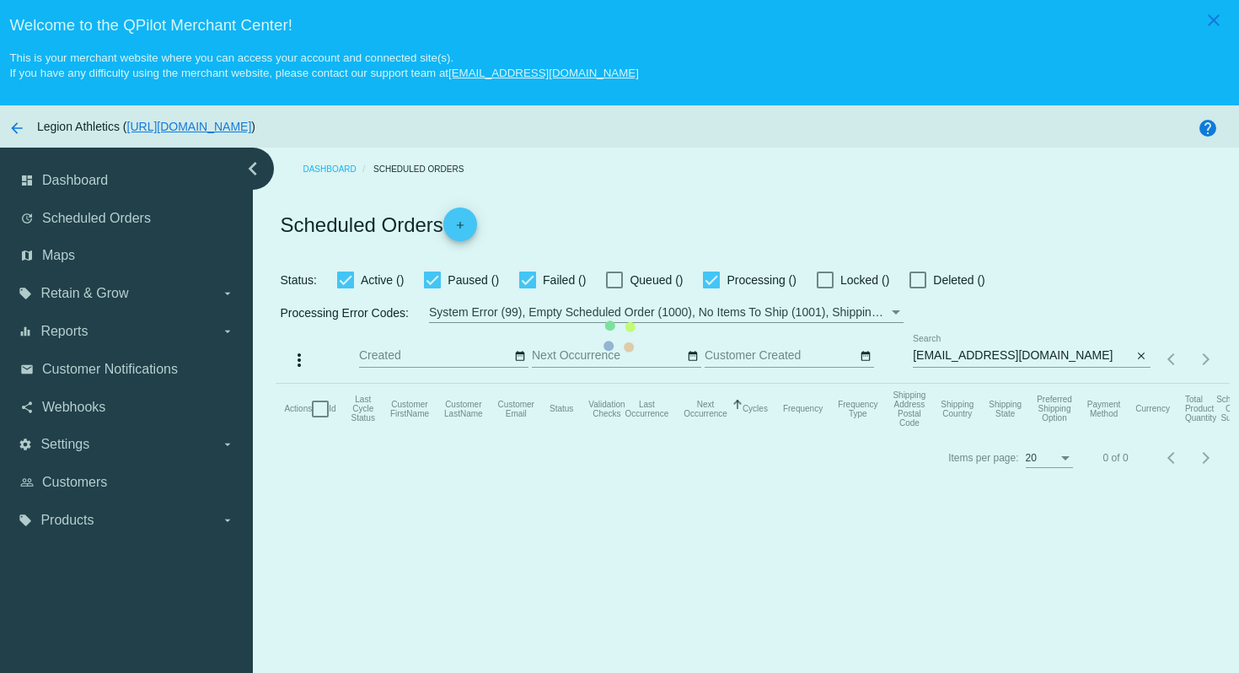
click at [698, 383] on mat-table "Actions Id Last Cycle Status Customer FirstName Customer LastName Customer Emai…" at bounding box center [752, 408] width 953 height 51
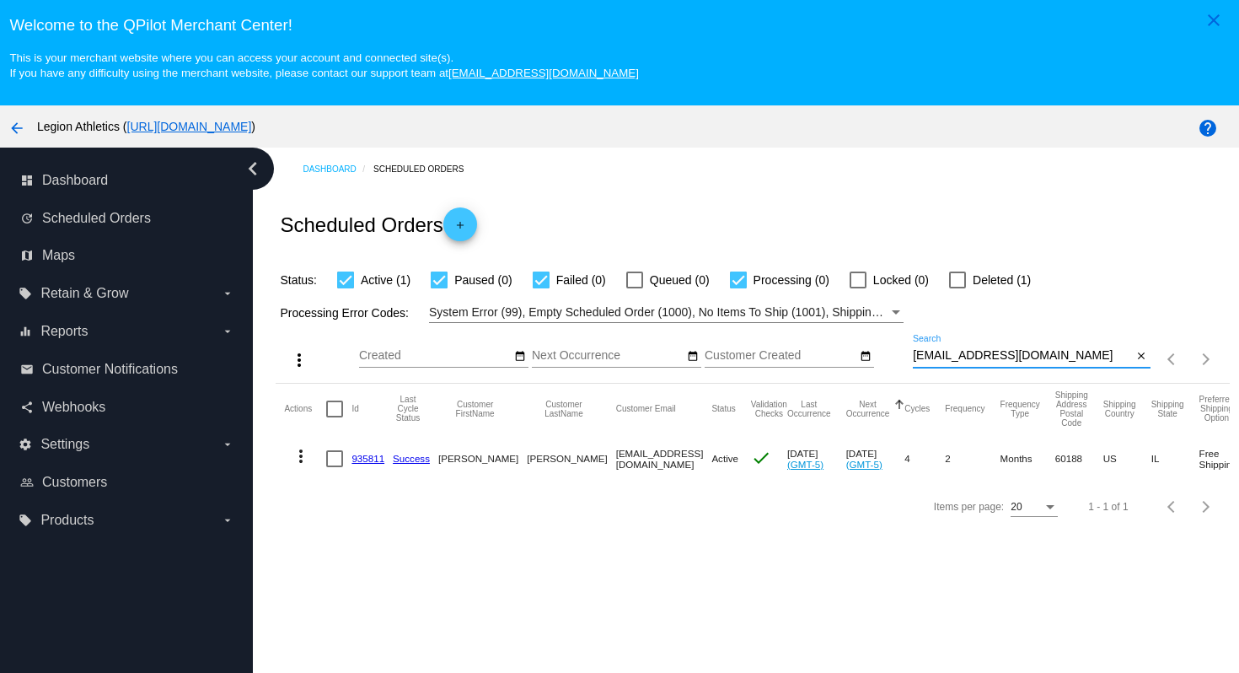
click at [1041, 328] on div "more_vert Aug Jan Feb Mar Apr 1" at bounding box center [752, 353] width 953 height 60
paste input "asbirring@gmail.com"
type input "asbirring@gmail.com"
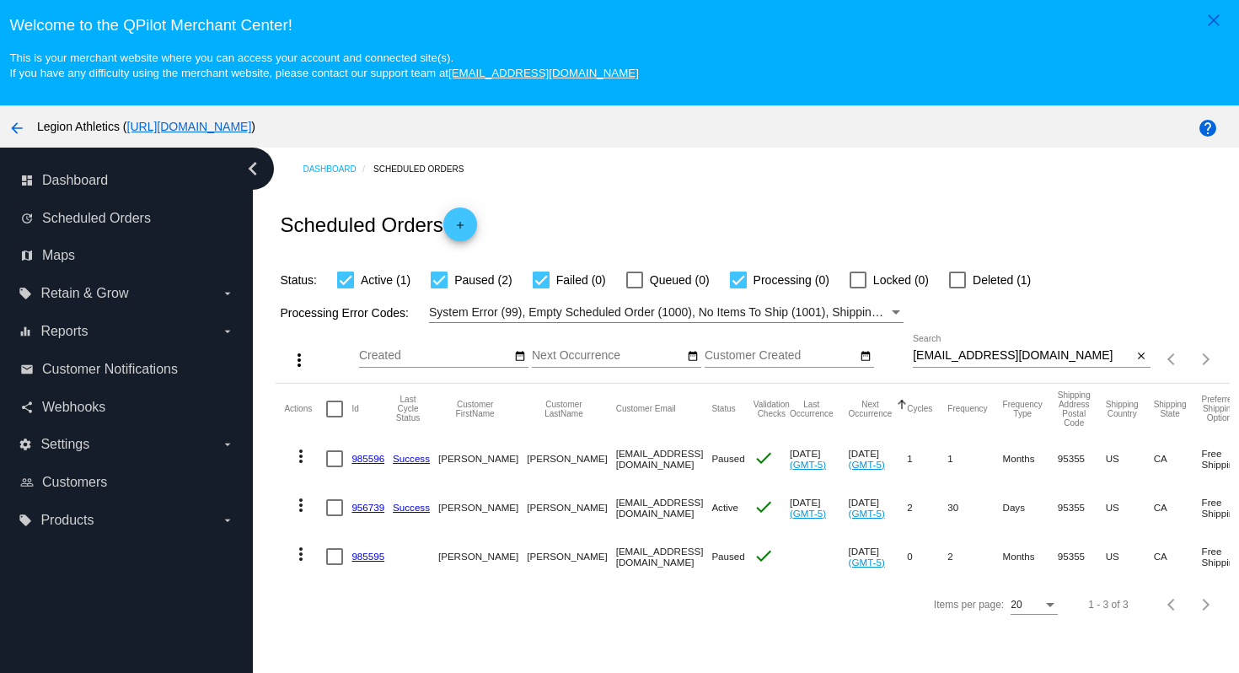
click at [366, 511] on link "956739" at bounding box center [367, 506] width 33 height 11
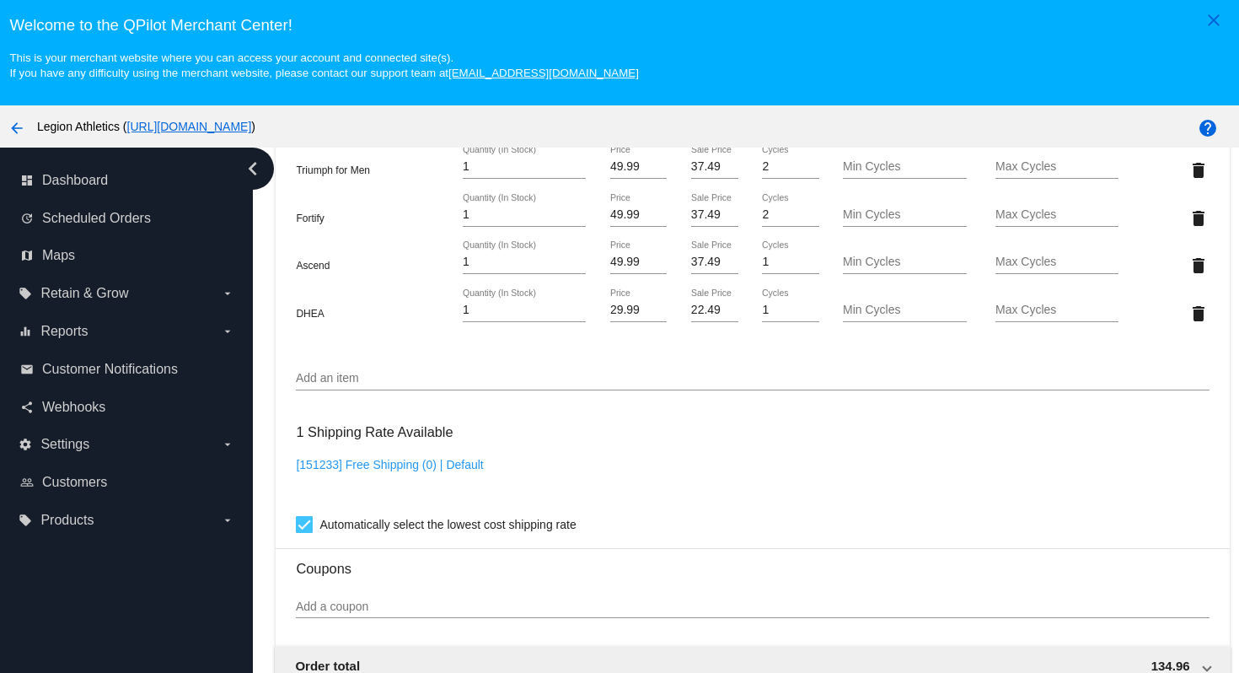
scroll to position [1269, 0]
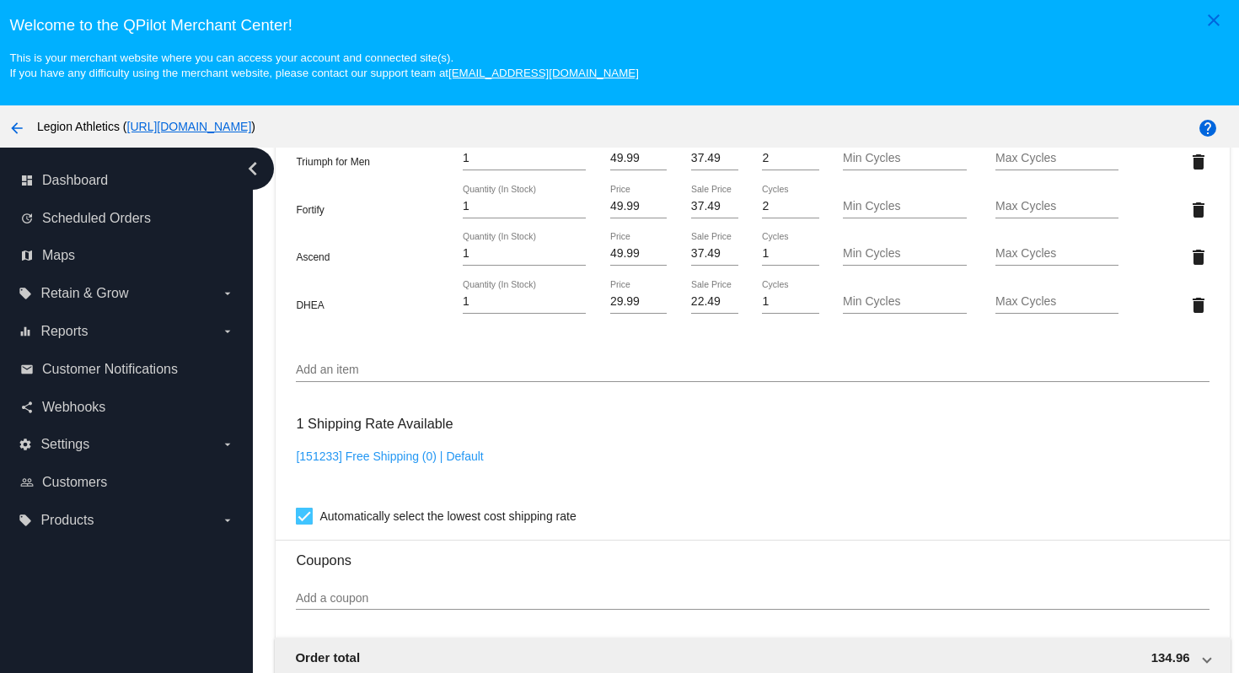
click at [450, 375] on div "Add an item" at bounding box center [752, 365] width 913 height 33
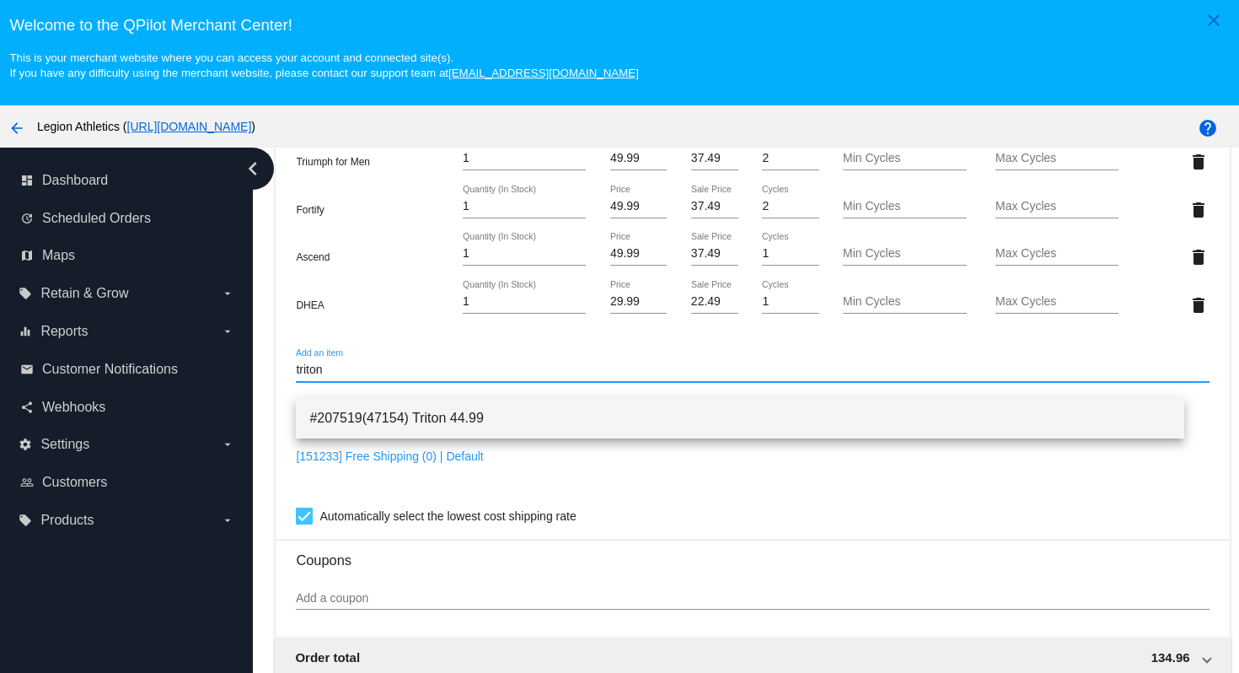
type input "triton"
click at [480, 415] on span "#207519(47154) Triton 44.99" at bounding box center [739, 418] width 860 height 40
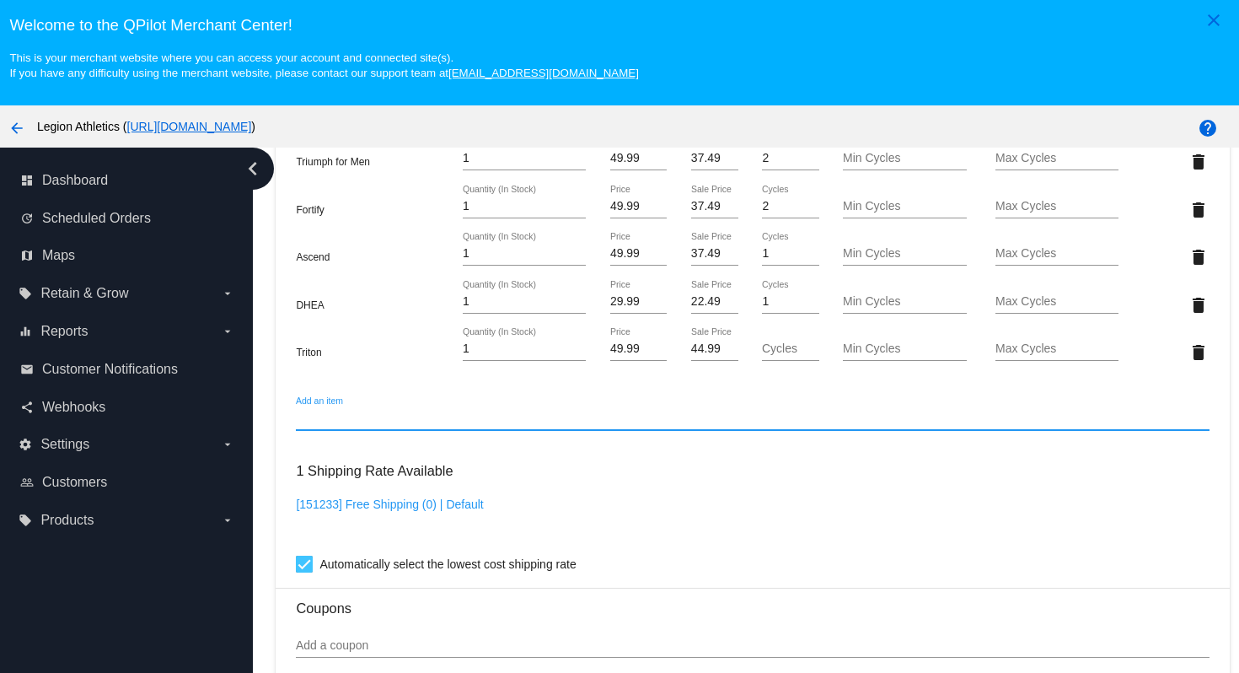
click at [473, 425] on input "Add an item" at bounding box center [752, 417] width 913 height 13
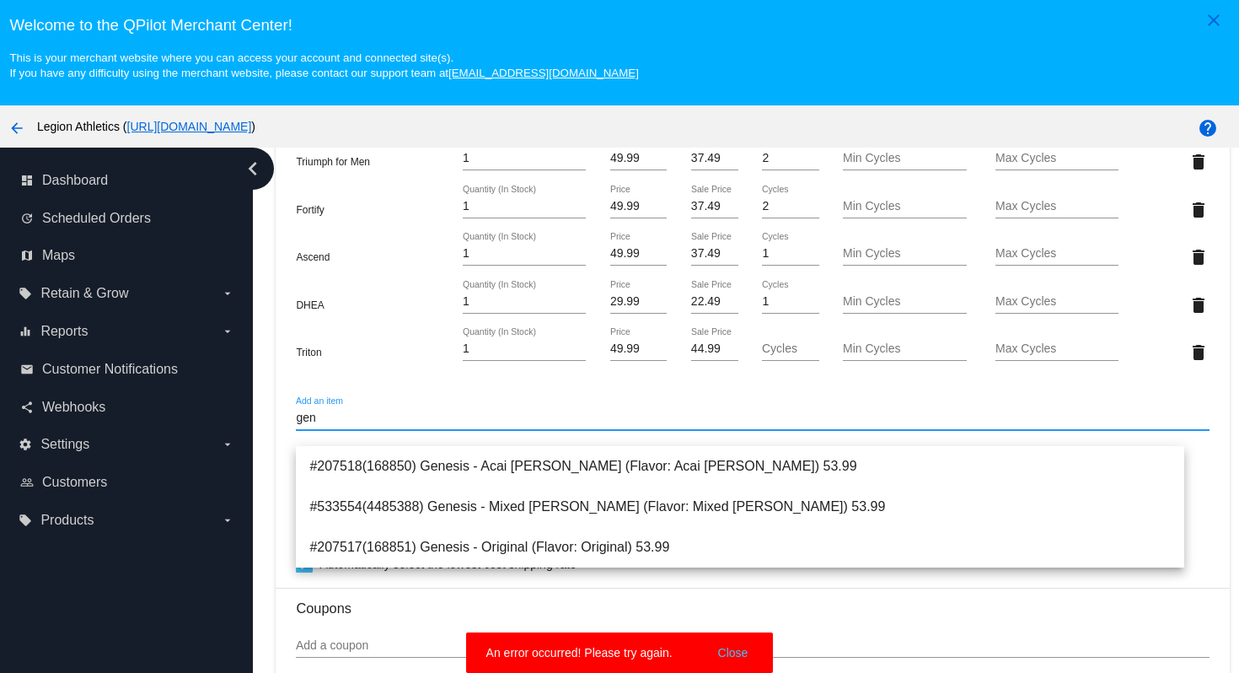
type input "gene"
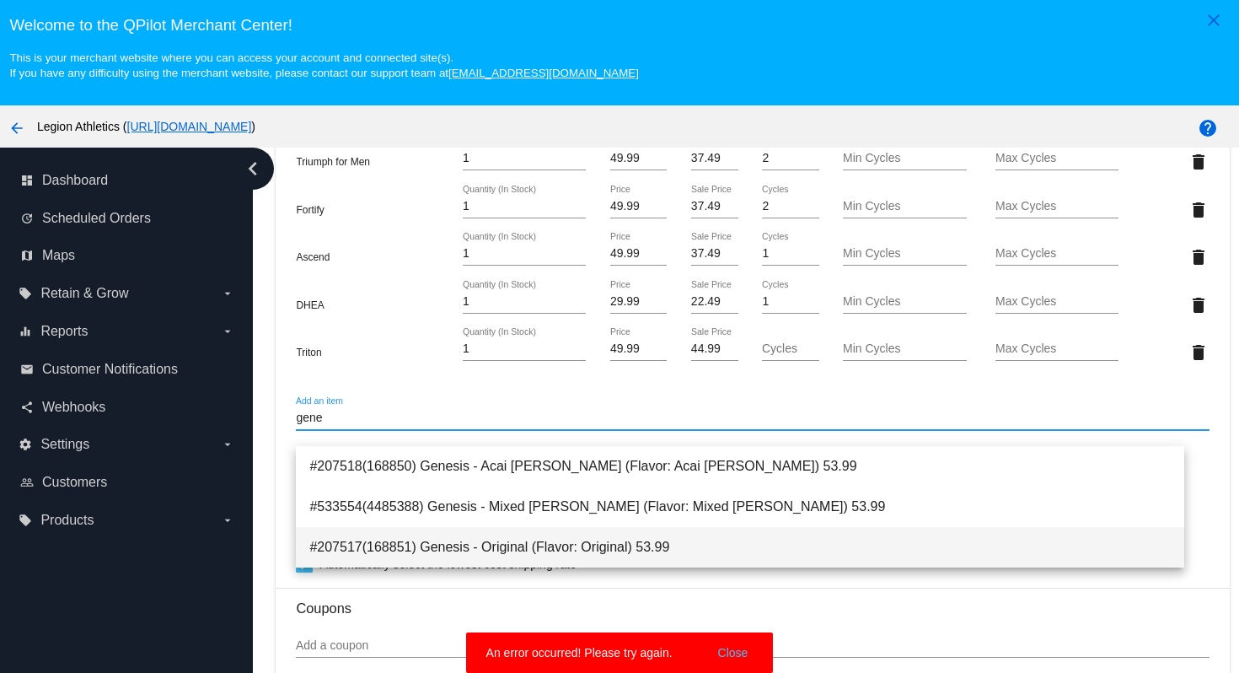
click at [599, 554] on span "#207517(168851) Genesis - Original (Flavor: Original) 53.99" at bounding box center [739, 547] width 860 height 40
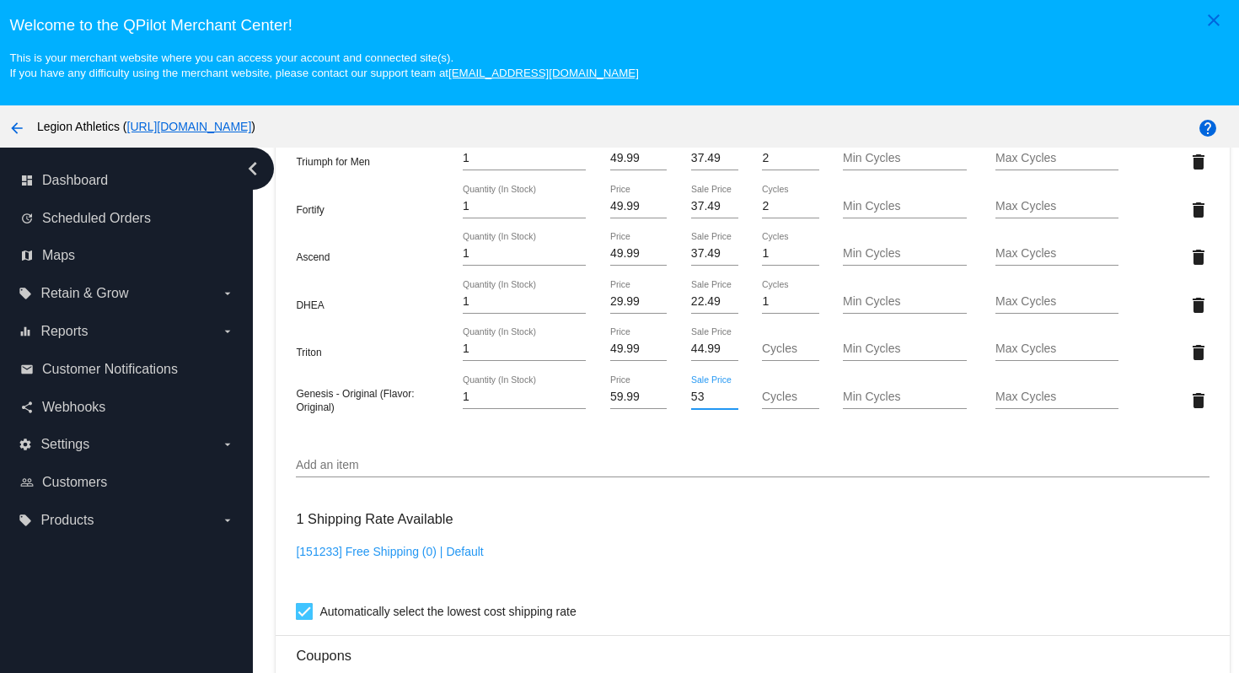
click at [716, 404] on input "53" at bounding box center [714, 396] width 47 height 13
drag, startPoint x: 708, startPoint y: 414, endPoint x: 678, endPoint y: 413, distance: 29.5
click at [678, 413] on div "53 Sale Price" at bounding box center [715, 400] width 76 height 48
type input "34.99"
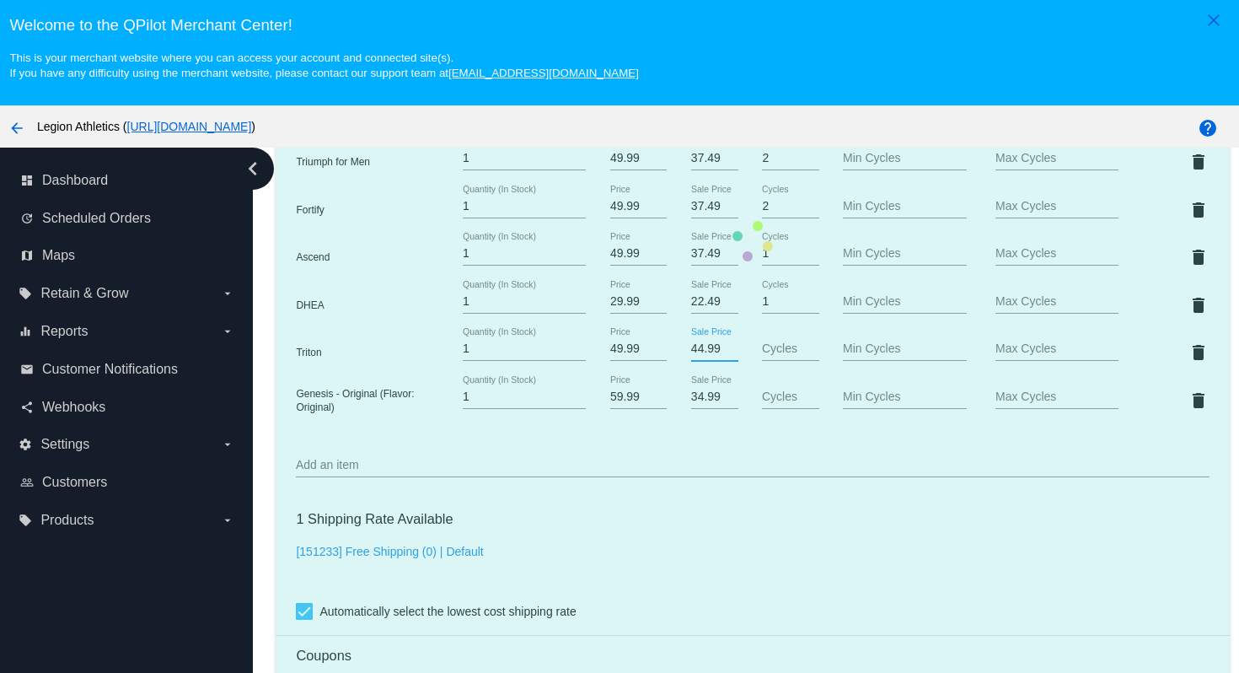
drag, startPoint x: 710, startPoint y: 363, endPoint x: 667, endPoint y: 364, distance: 42.1
click at [667, 364] on mat-card "Customer 6803396: Ameet Birring asbirring@gmail.com Customer Shipping Enter Shi…" at bounding box center [752, 240] width 953 height 1923
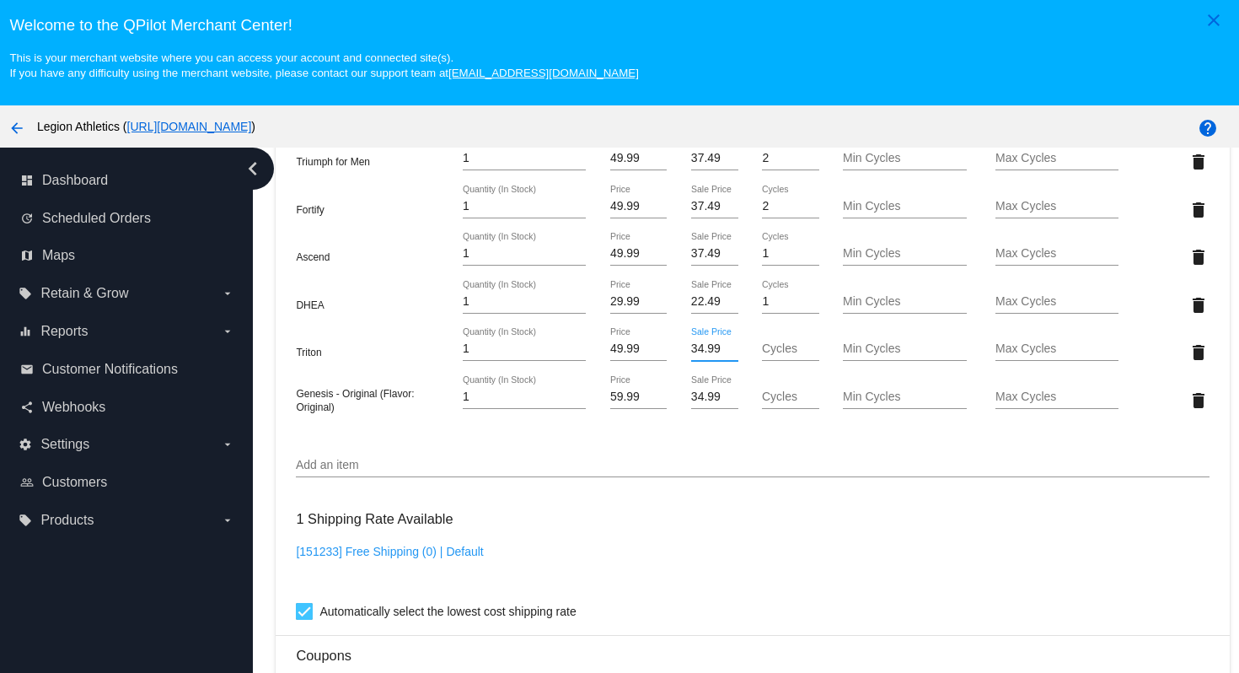
type input "34.99"
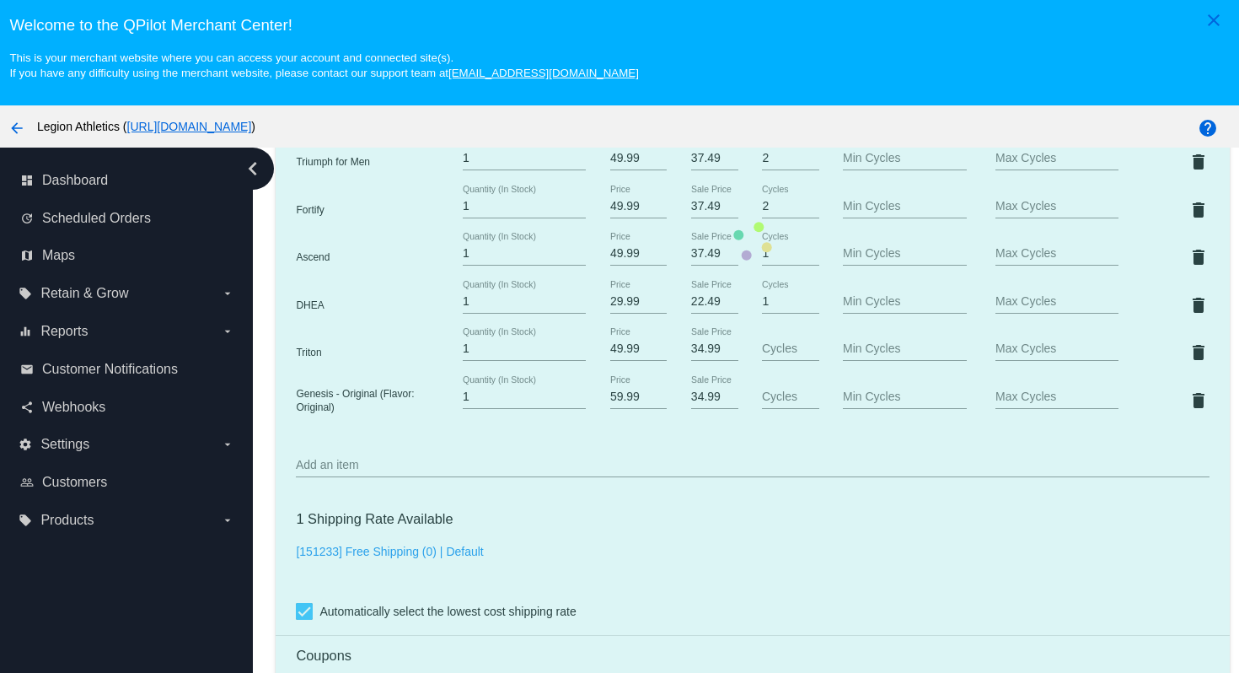
click at [708, 552] on mat-card "Customer 6803396: Ameet Birring asbirring@gmail.com Customer Shipping Enter Shi…" at bounding box center [752, 240] width 953 height 1923
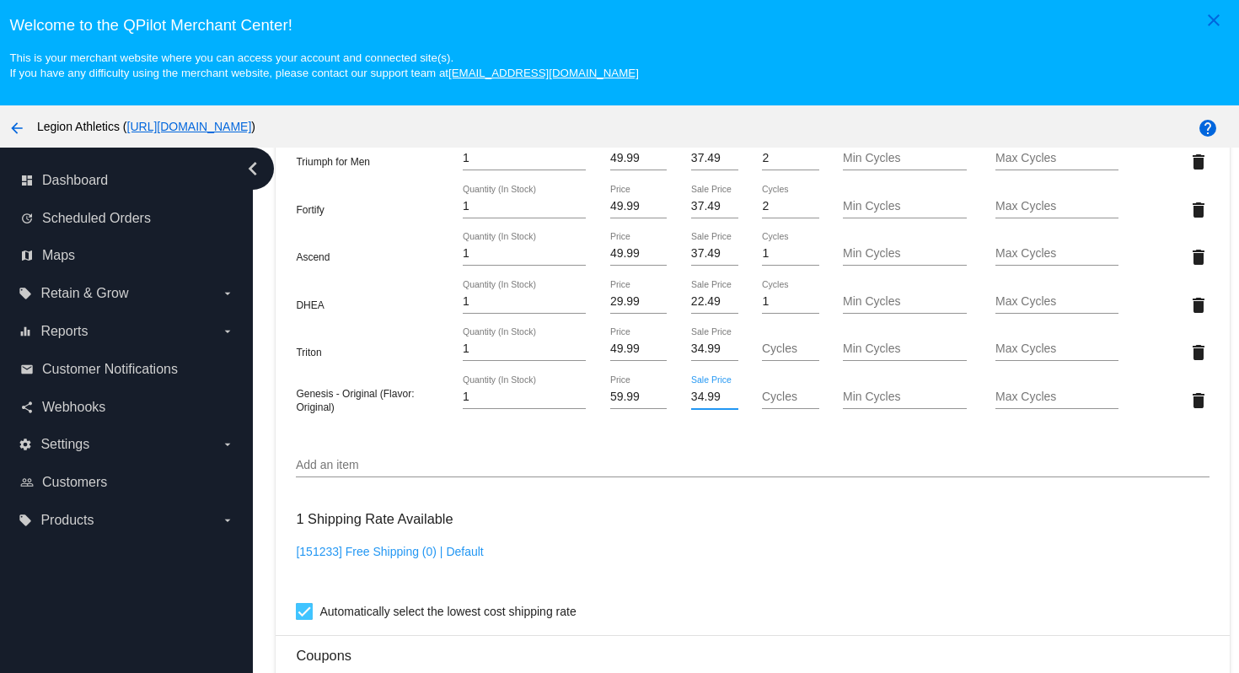
drag, startPoint x: 705, startPoint y: 413, endPoint x: 650, endPoint y: 405, distance: 56.3
click at [651, 405] on div "Genesis - Original (Flavor: Original) 1 Quantity (In Stock) 59.99 Price 34.99 S…" at bounding box center [752, 400] width 913 height 48
type input "41.99"
click at [788, 565] on mat-card "Customer 6803396: Ameet Birring asbirring@gmail.com Customer Shipping Enter Shi…" at bounding box center [752, 240] width 953 height 1923
drag, startPoint x: 711, startPoint y: 266, endPoint x: 666, endPoint y: 267, distance: 45.5
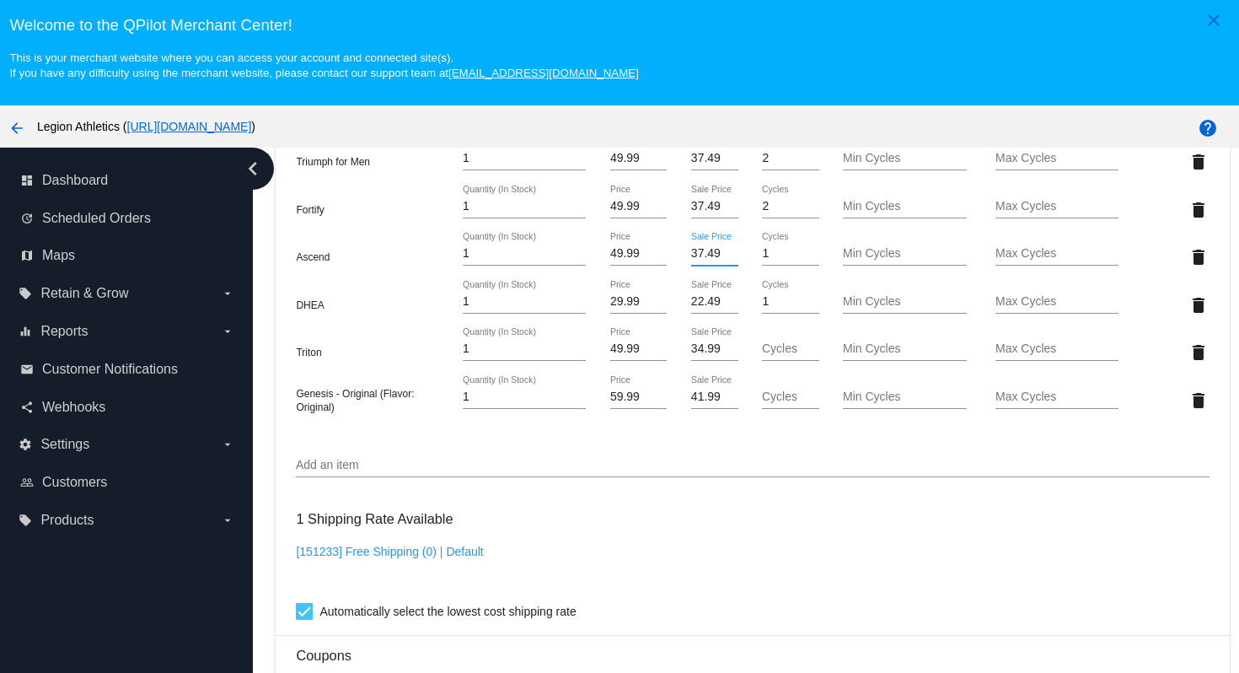
click at [677, 267] on div "37.49 Sale Price" at bounding box center [715, 257] width 76 height 48
type input "34.99"
click at [722, 560] on mat-card "Customer 6803396: Ameet Birring asbirring@gmail.com Customer Shipping Enter Shi…" at bounding box center [752, 240] width 953 height 1923
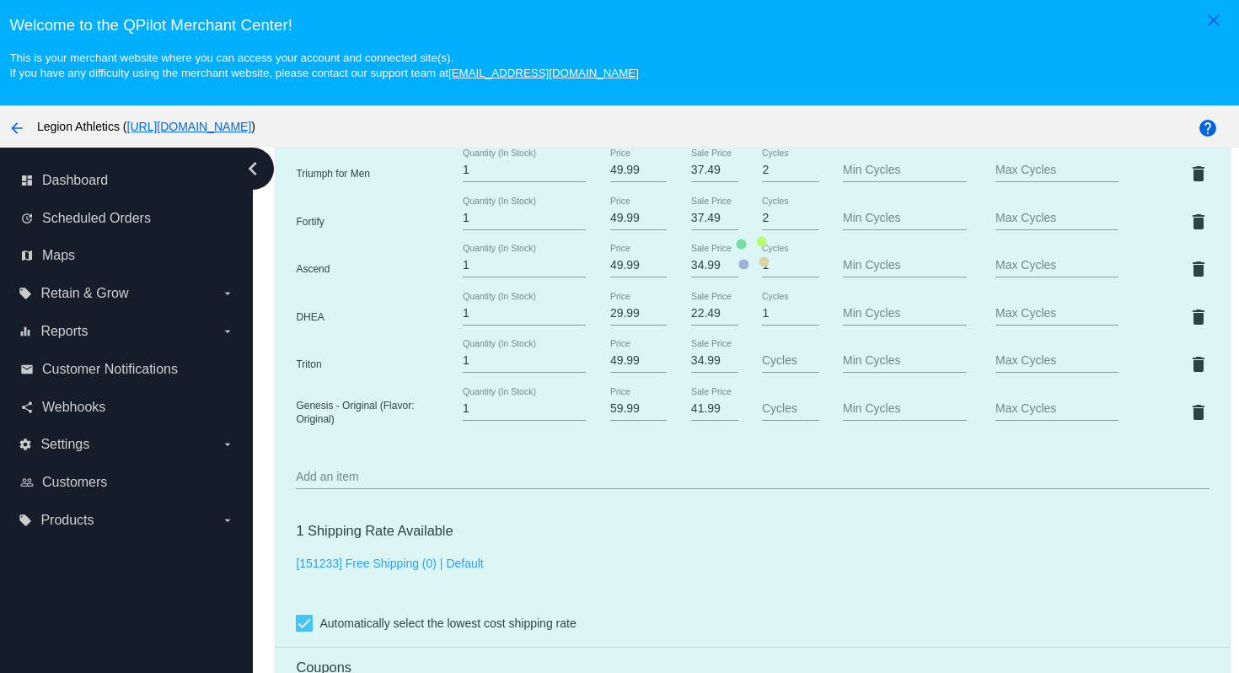
scroll to position [1242, 0]
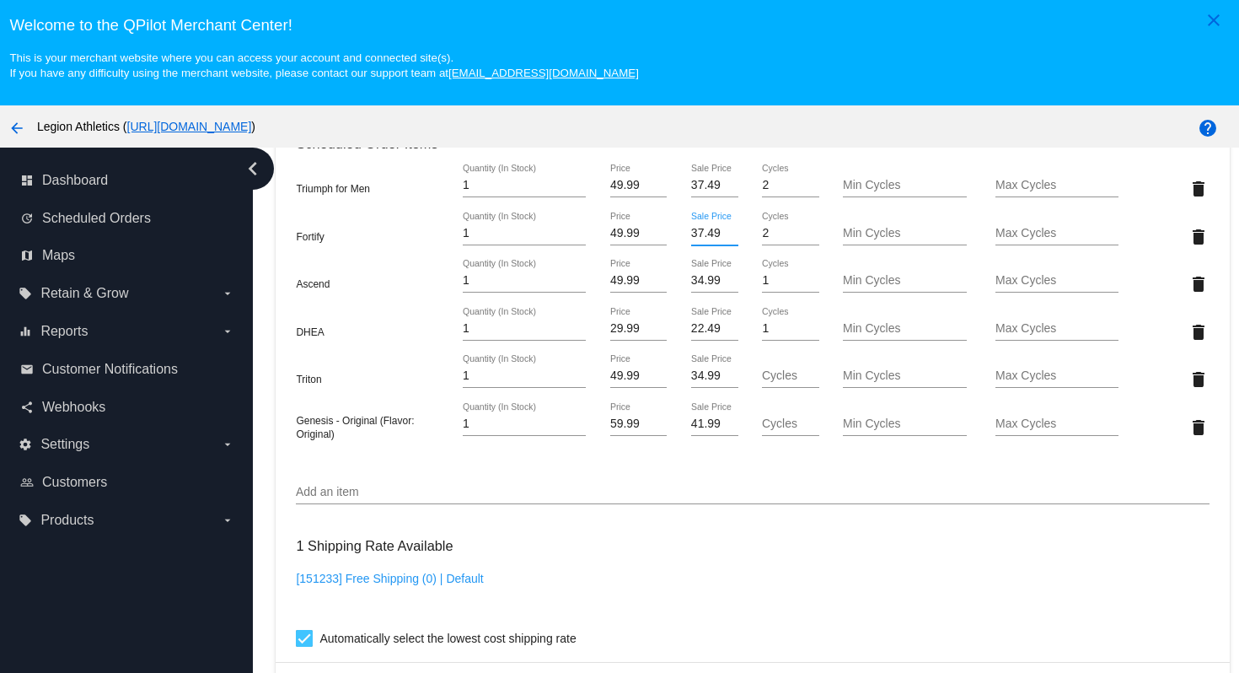
drag, startPoint x: 710, startPoint y: 246, endPoint x: 648, endPoint y: 244, distance: 61.5
click at [648, 244] on div "Fortify 1 Quantity (In Stock) 49.99 Price 37.49 Sale Price 2 Cycles Min Cycles …" at bounding box center [752, 236] width 913 height 48
type input "34.99"
click at [782, 609] on mat-card "Customer 6803396: Ameet Birring asbirring@gmail.com Customer Shipping Enter Shi…" at bounding box center [752, 267] width 953 height 1923
drag, startPoint x: 710, startPoint y: 200, endPoint x: 648, endPoint y: 196, distance: 62.5
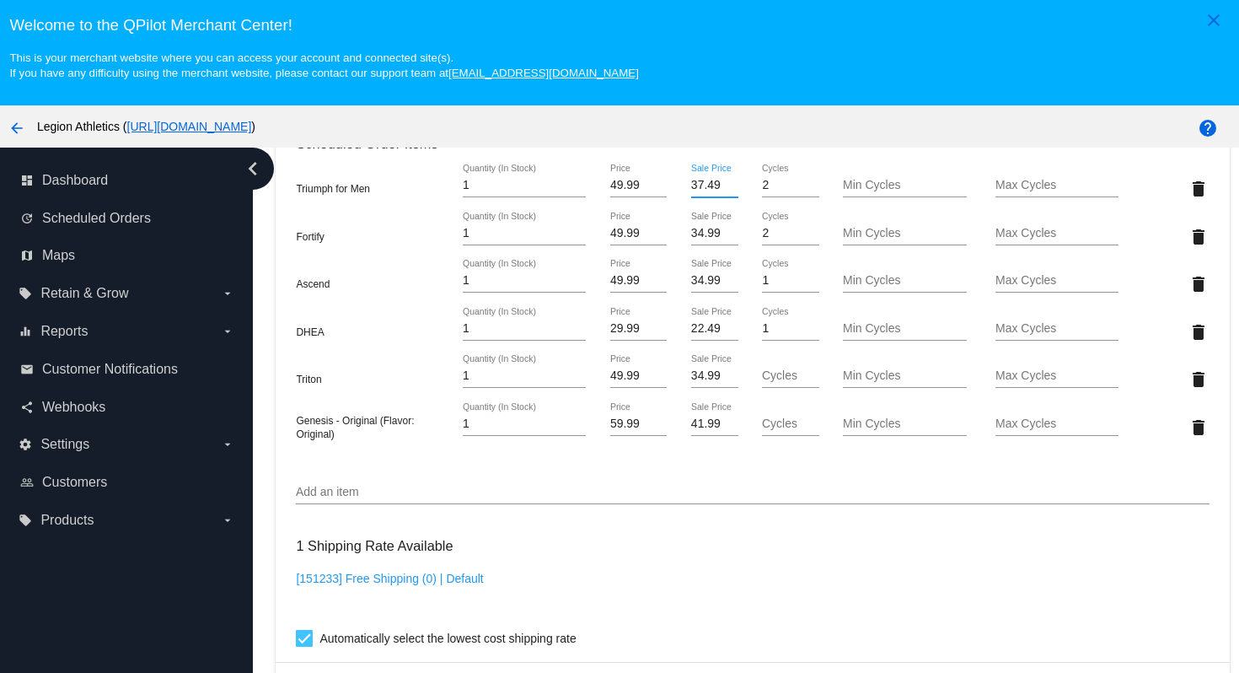
click at [652, 196] on div "Triumph for Men 1 Quantity (In Stock) 49.99 Price 37.49 Sale Price 2 Cycles Min…" at bounding box center [752, 188] width 913 height 48
type input "34.99"
click at [710, 571] on mat-card "Customer 6803396: Ameet Birring asbirring@gmail.com Customer Shipping Enter Shi…" at bounding box center [752, 267] width 953 height 1923
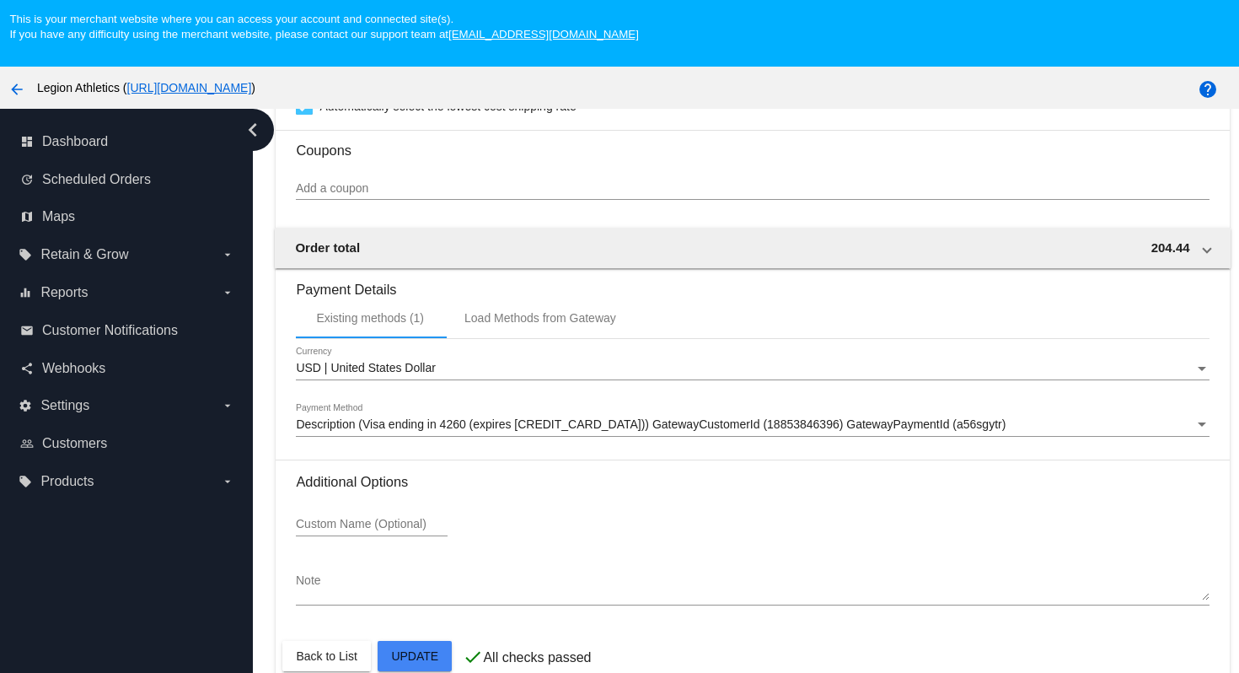
scroll to position [108, 0]
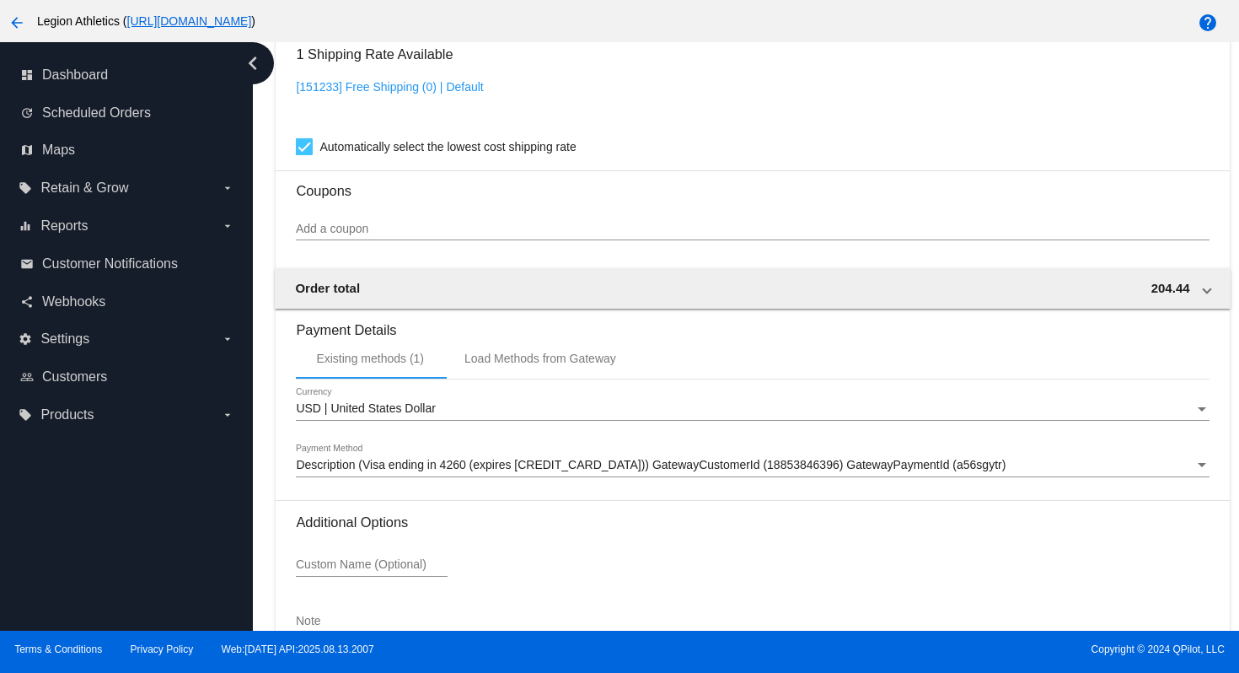
scroll to position [1753, 0]
